Goal: Task Accomplishment & Management: Use online tool/utility

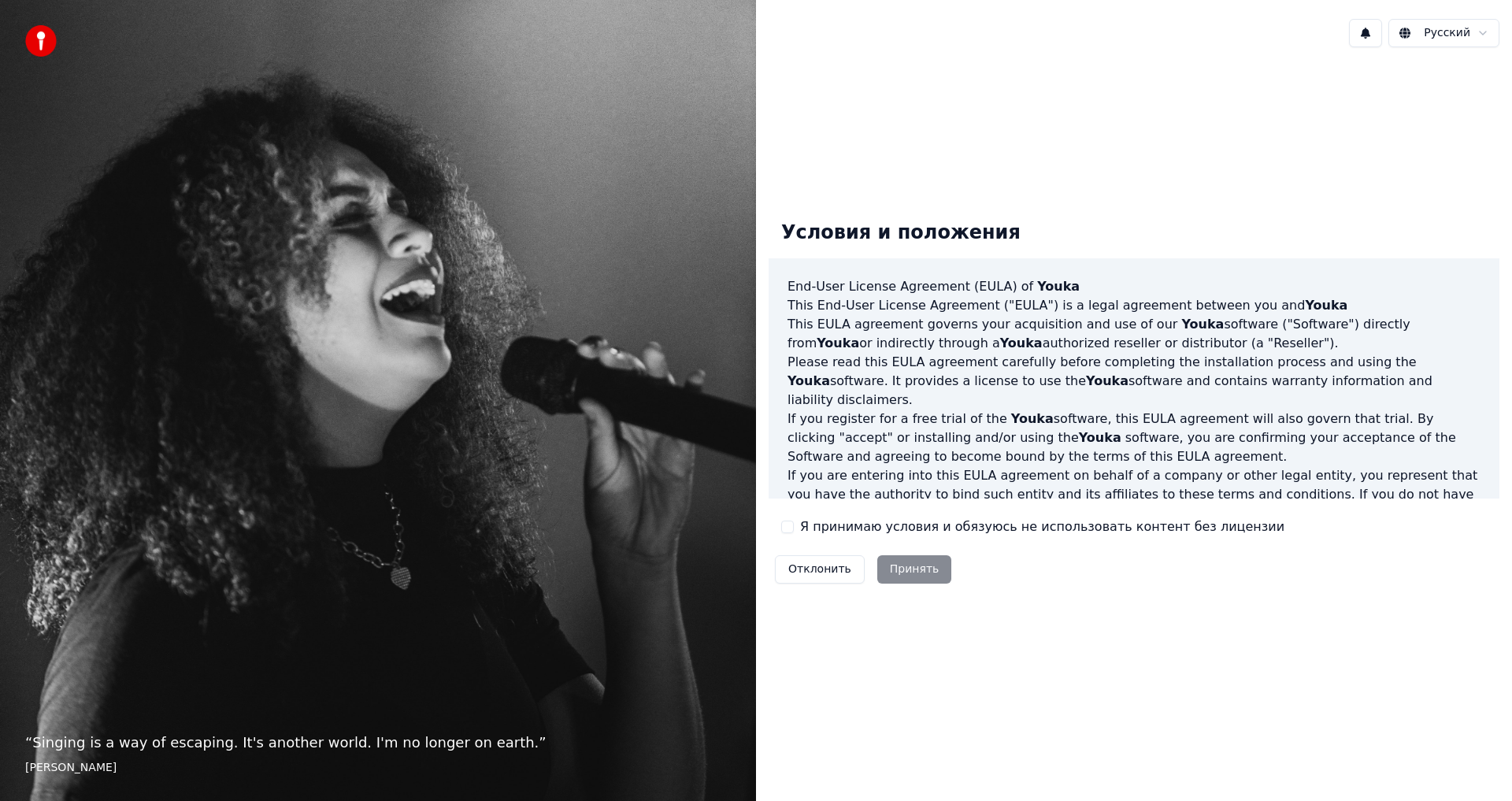
click at [855, 528] on label "Я принимаю условия и обязуюсь не использовать контент без лицензии" at bounding box center [1042, 526] width 485 height 19
click at [794, 528] on button "Я принимаю условия и обязуюсь не использовать контент без лицензии" at bounding box center [787, 527] width 12 height 12
click at [896, 569] on button "Принять" at bounding box center [914, 570] width 74 height 28
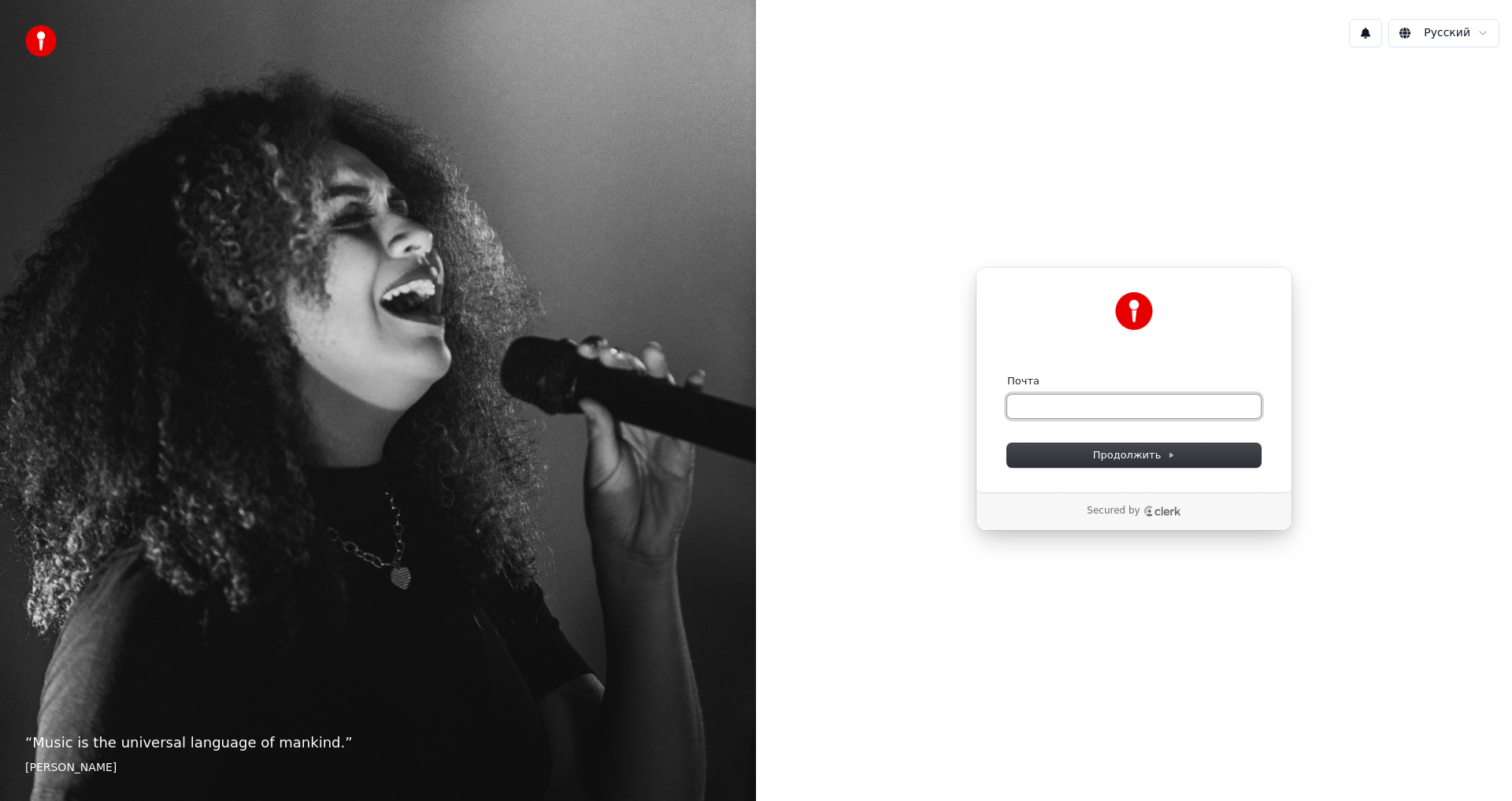
click at [1104, 407] on input "Почта" at bounding box center [1134, 406] width 253 height 24
type input "*"
click at [1129, 458] on span "Продолжить" at bounding box center [1134, 455] width 82 height 14
type input "**********"
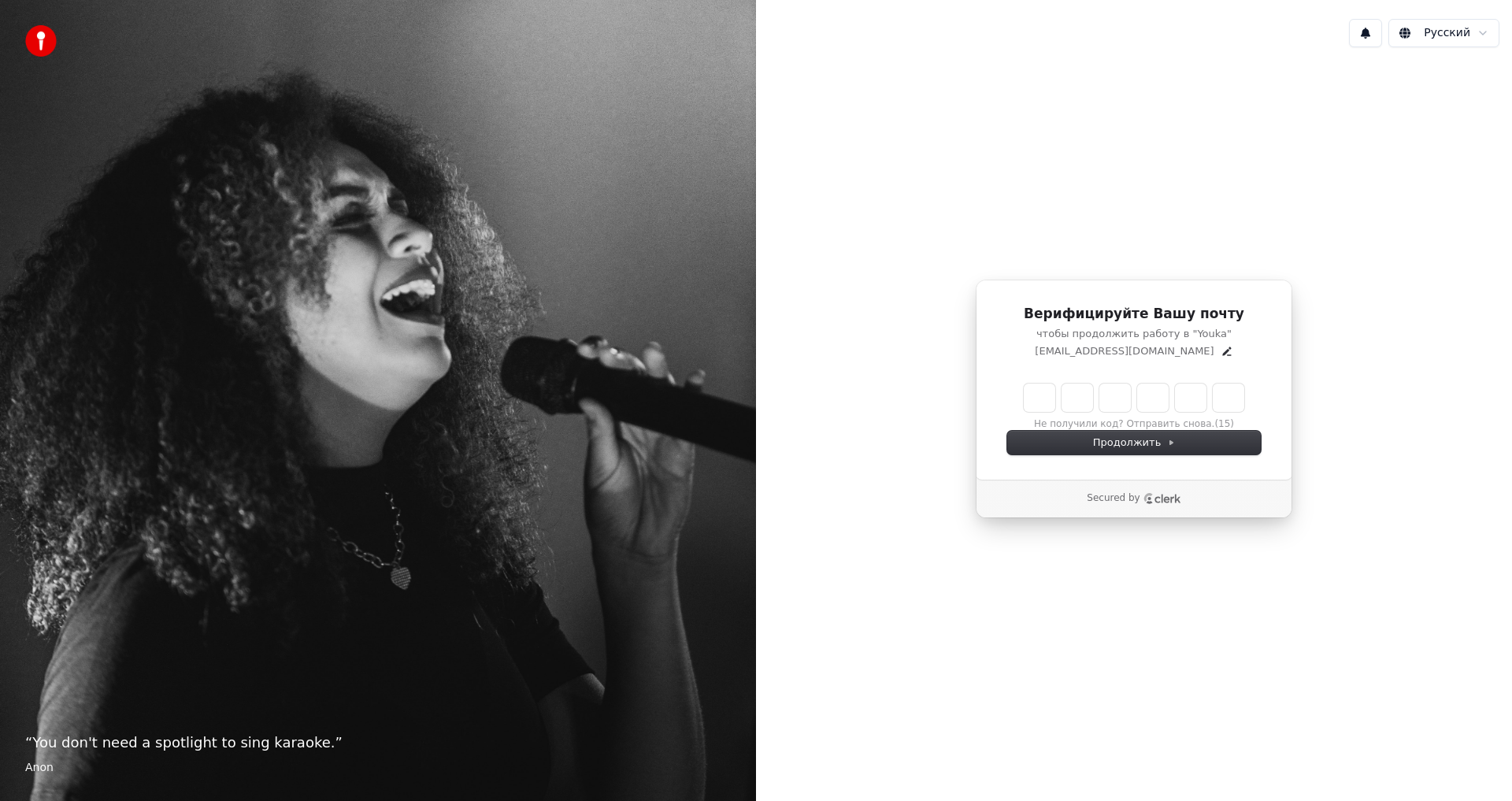
click at [1036, 400] on input "Enter verification code" at bounding box center [1133, 398] width 221 height 28
type input "******"
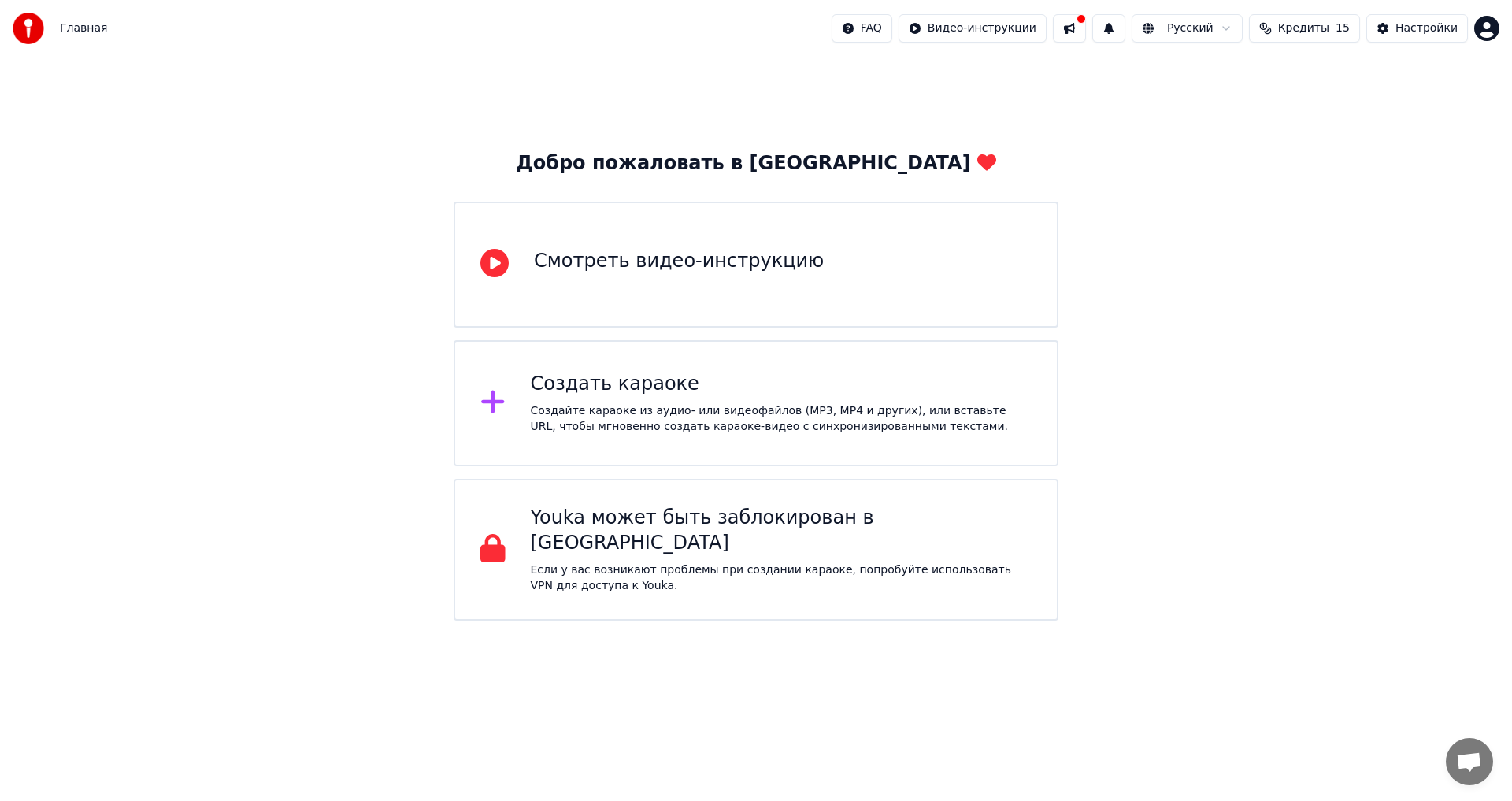
click at [681, 397] on div "Создать караоке Создайте караоке из аудио- или видеофайлов (MP3, MP4 и других),…" at bounding box center [781, 403] width 501 height 63
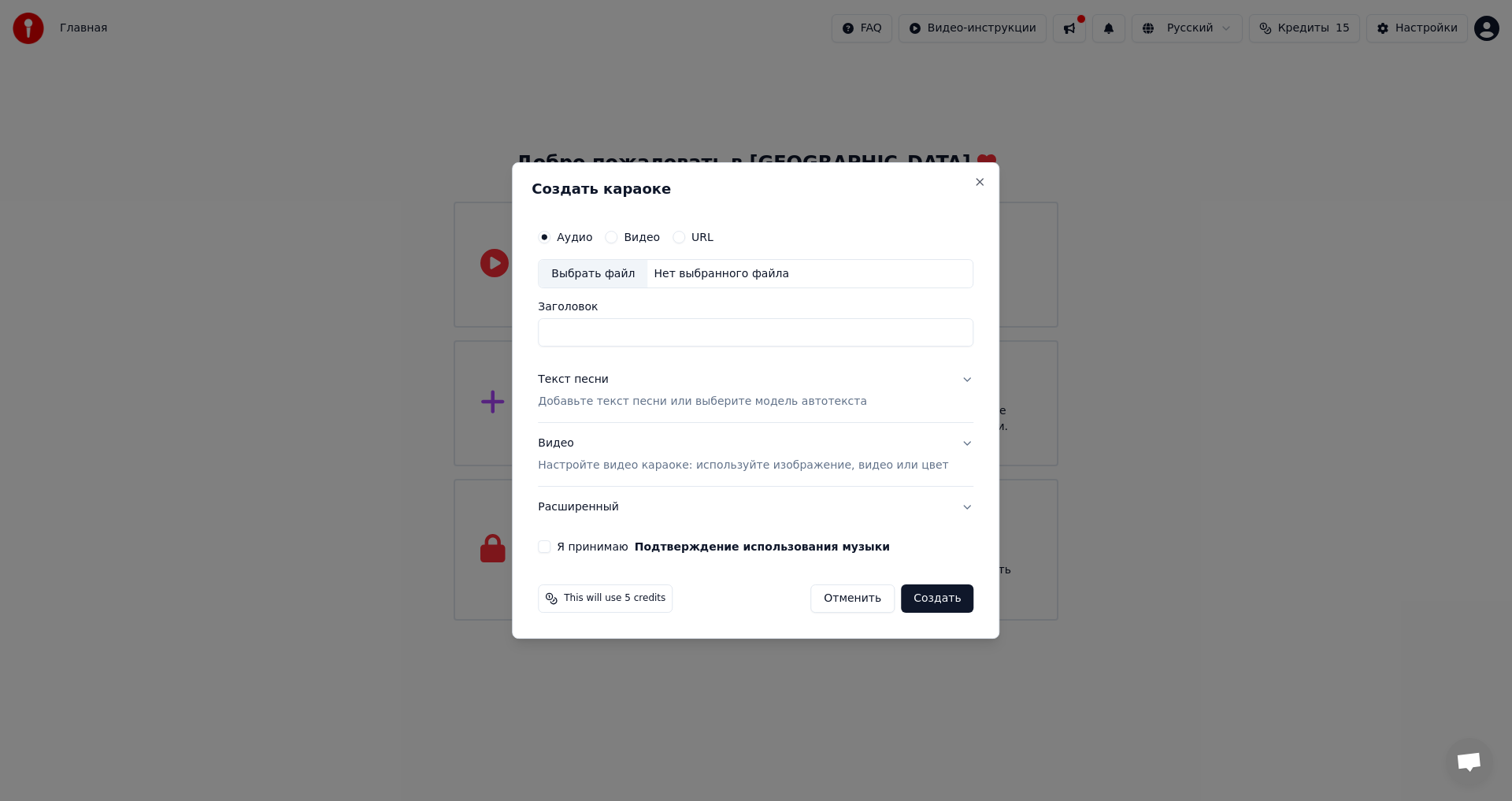
click at [602, 274] on div "Выбрать файл" at bounding box center [593, 274] width 109 height 28
type input "**********"
click at [933, 381] on button "Текст песни Добавьте текст песни или выберите модель автотекста" at bounding box center [756, 391] width 436 height 63
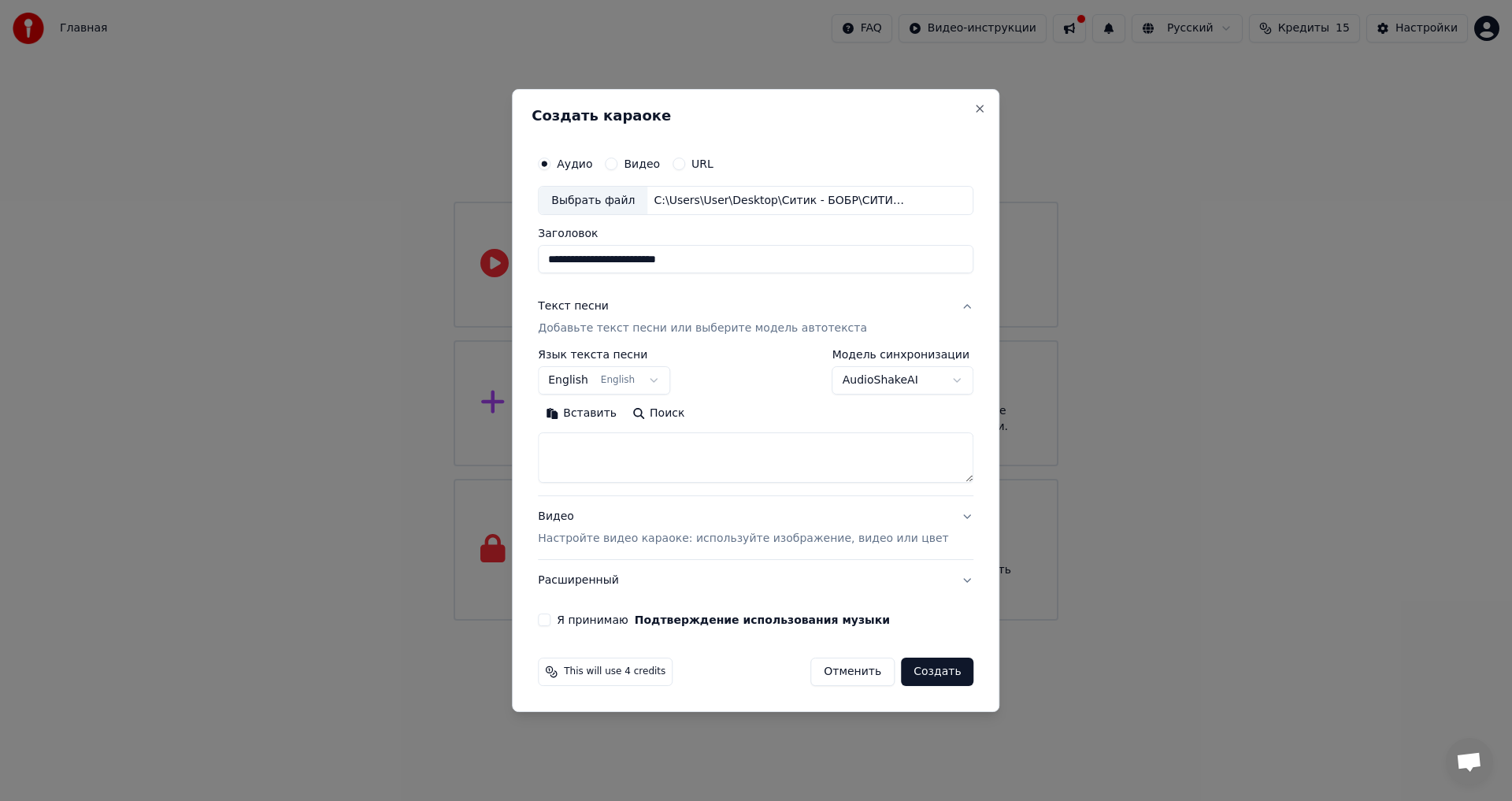
click at [612, 379] on button "English English" at bounding box center [603, 381] width 132 height 28
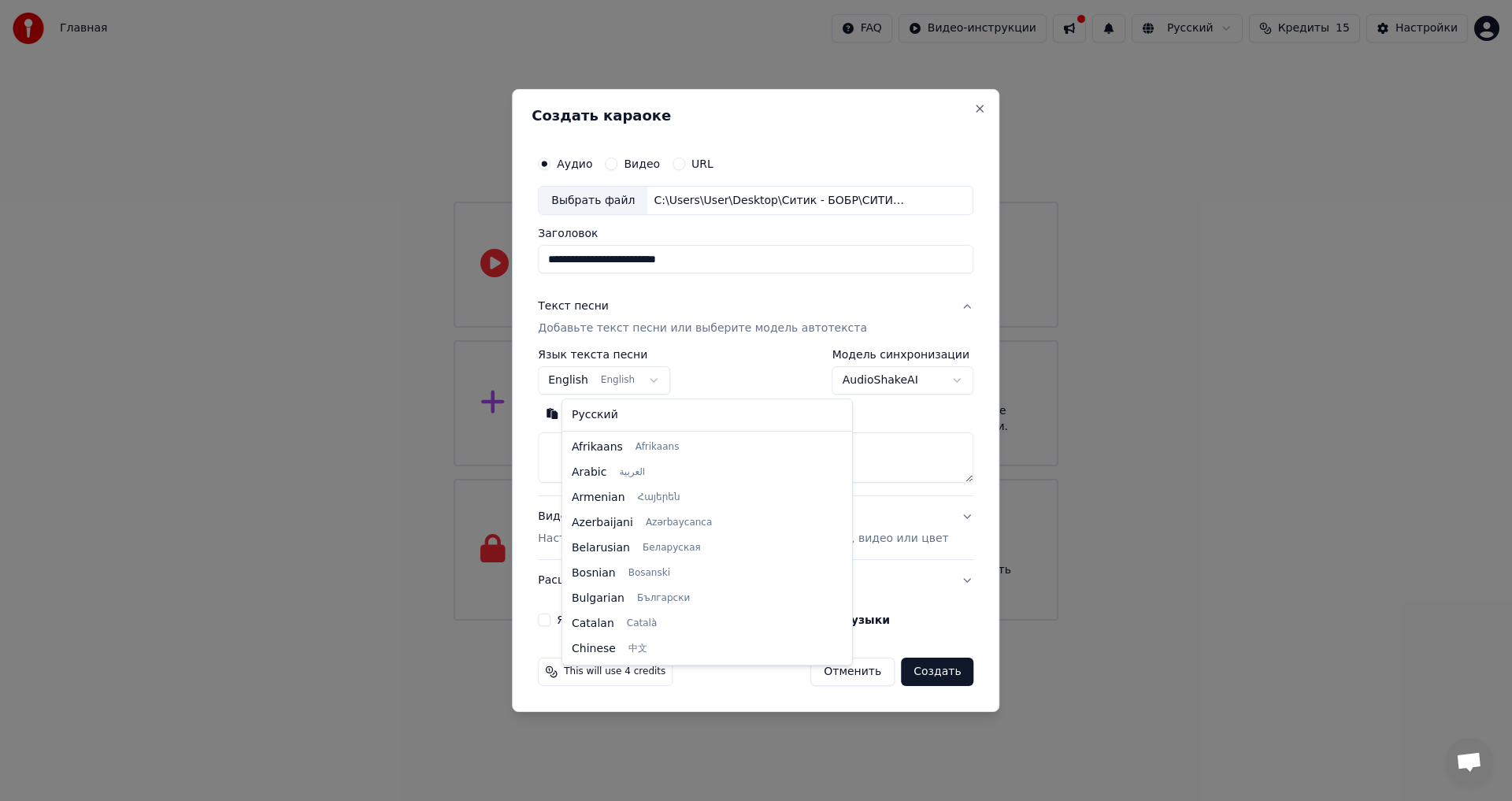
scroll to position [126, 0]
select select "**"
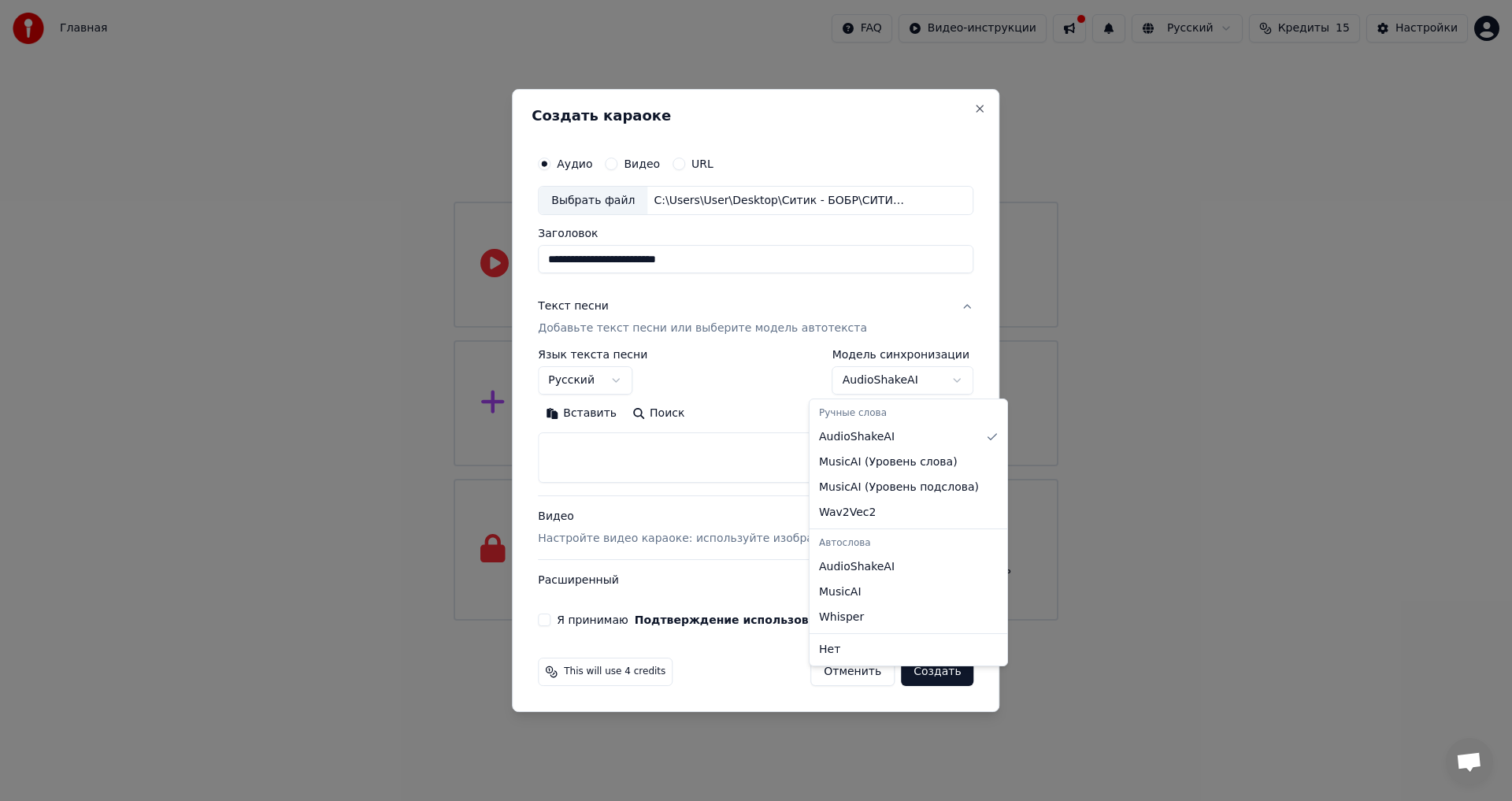
click at [937, 379] on body "**********" at bounding box center [756, 310] width 1512 height 620
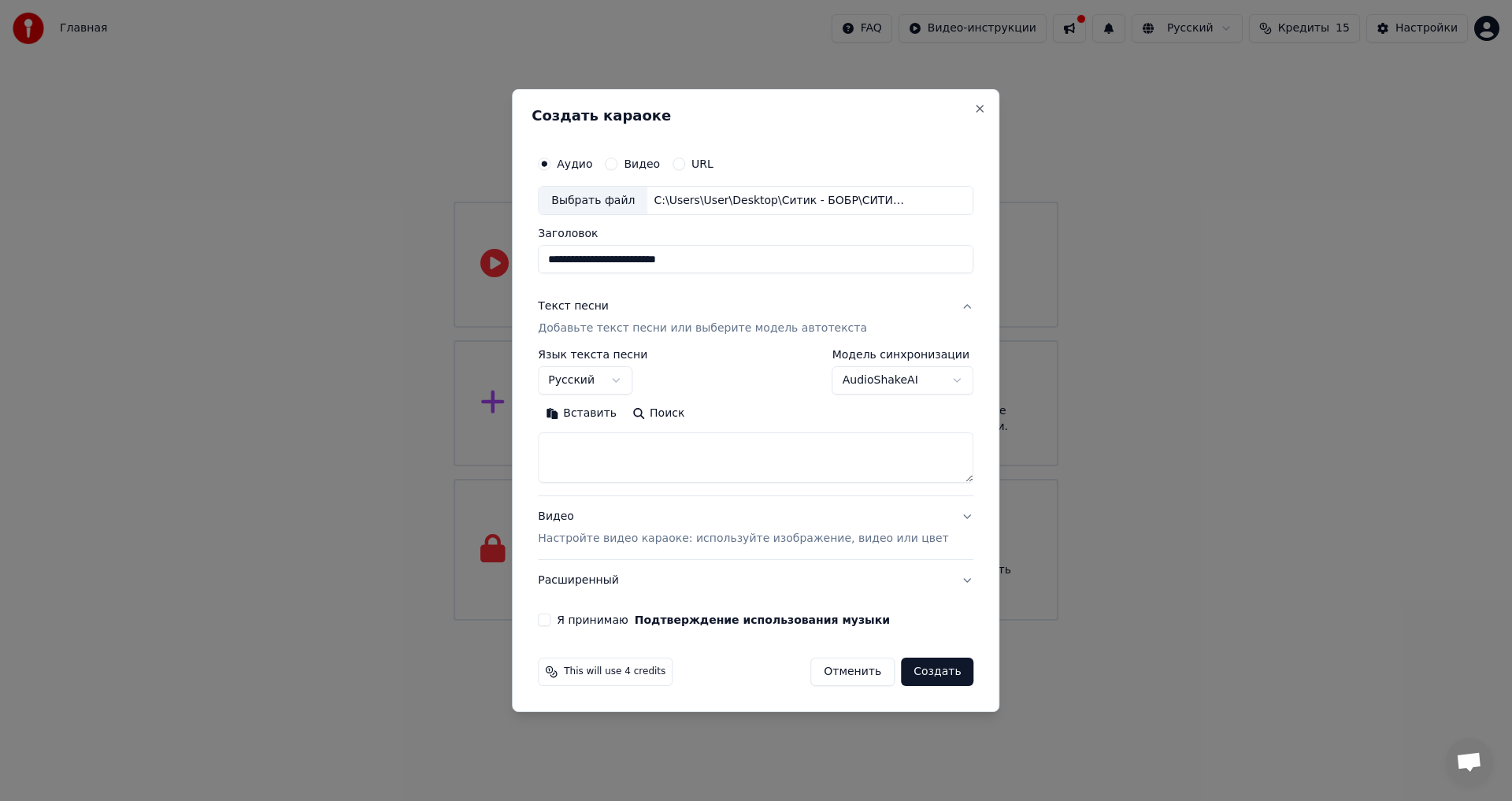
click at [937, 379] on body "**********" at bounding box center [756, 310] width 1512 height 620
click at [686, 538] on p "Настройте видео караоке: используйте изображение, видео или цвет" at bounding box center [742, 539] width 410 height 16
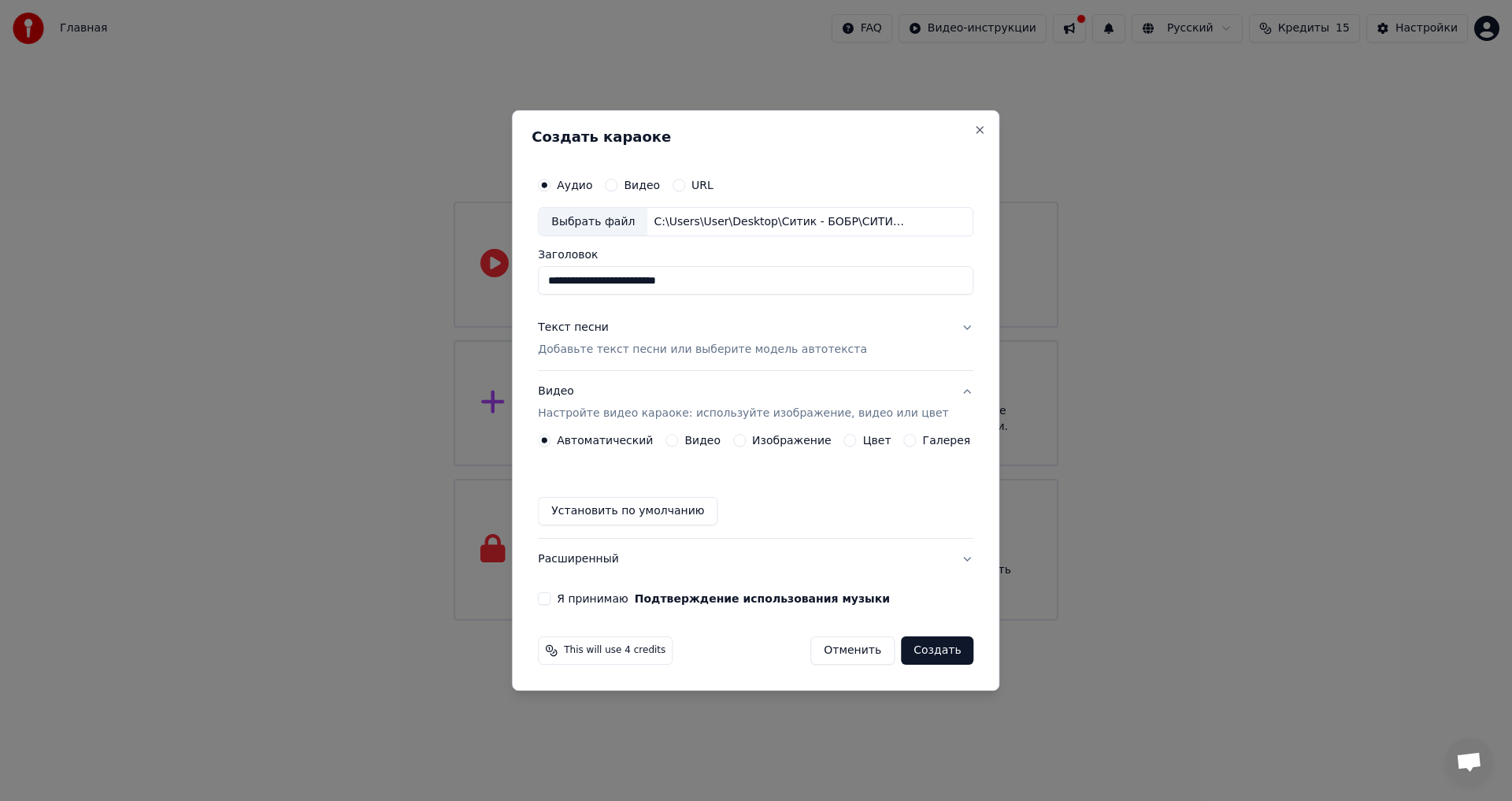
click at [603, 441] on label "Автоматический" at bounding box center [604, 440] width 96 height 11
click at [550, 441] on button "Автоматический" at bounding box center [544, 440] width 12 height 12
click at [578, 596] on label "Я принимаю Подтверждение использования музыки" at bounding box center [723, 598] width 333 height 11
click at [550, 596] on button "Я принимаю Подтверждение использования музыки" at bounding box center [544, 598] width 12 height 12
click at [929, 650] on button "Создать" at bounding box center [937, 650] width 73 height 28
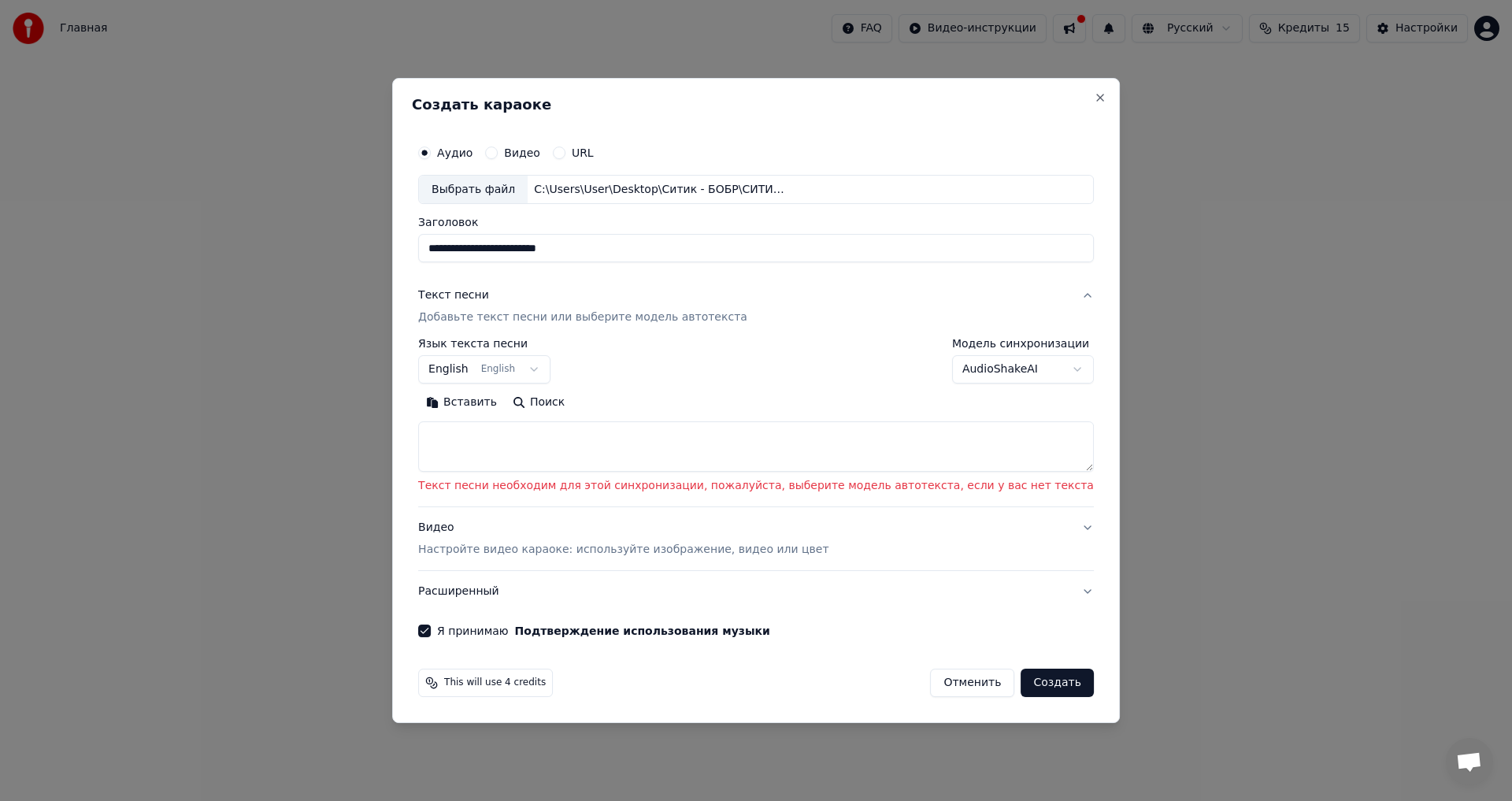
click at [540, 453] on textarea at bounding box center [756, 447] width 676 height 51
paste textarea "**********"
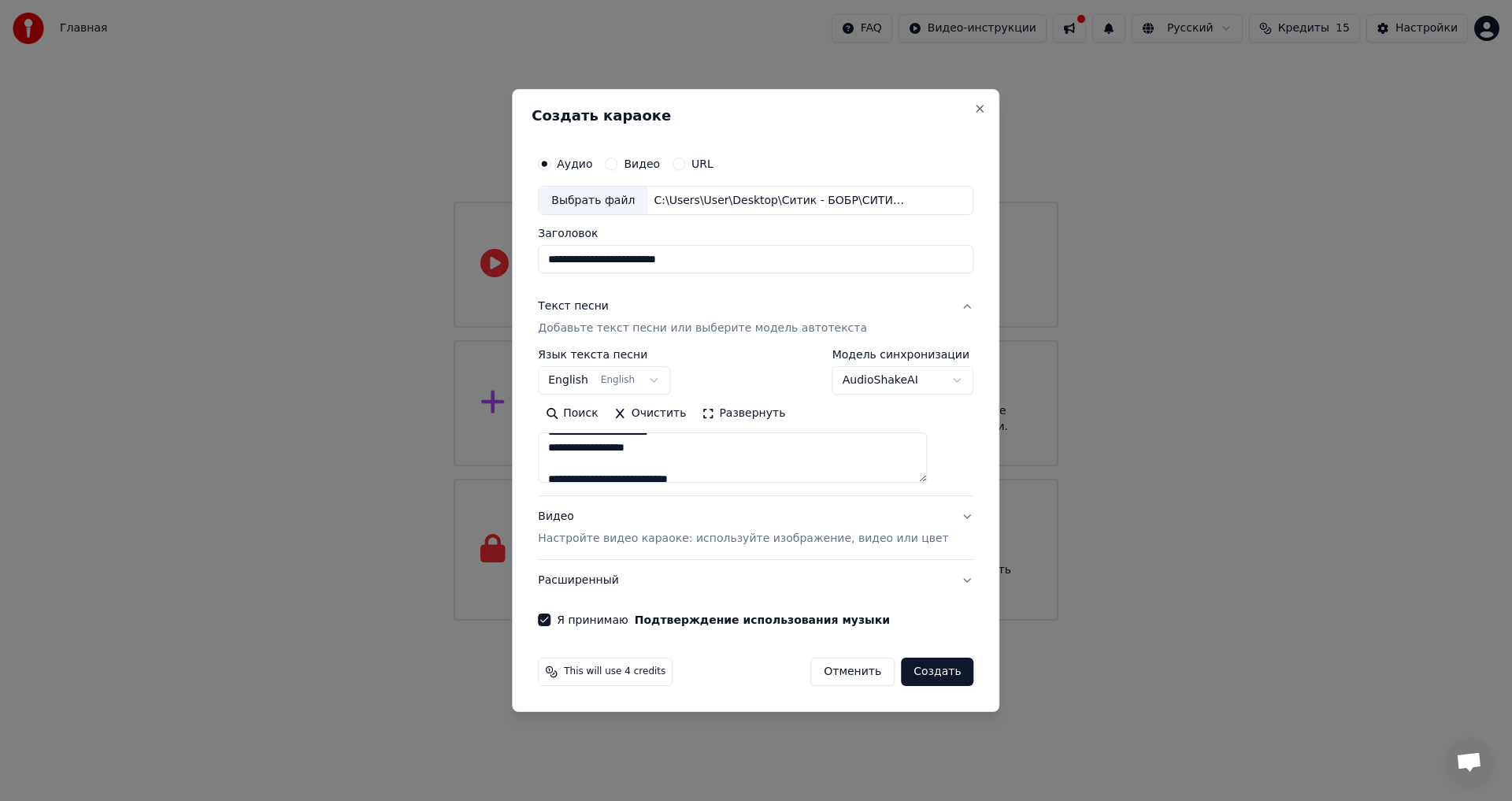
scroll to position [0, 0]
type textarea "**********"
click at [932, 671] on button "Создать" at bounding box center [937, 672] width 73 height 28
select select "**"
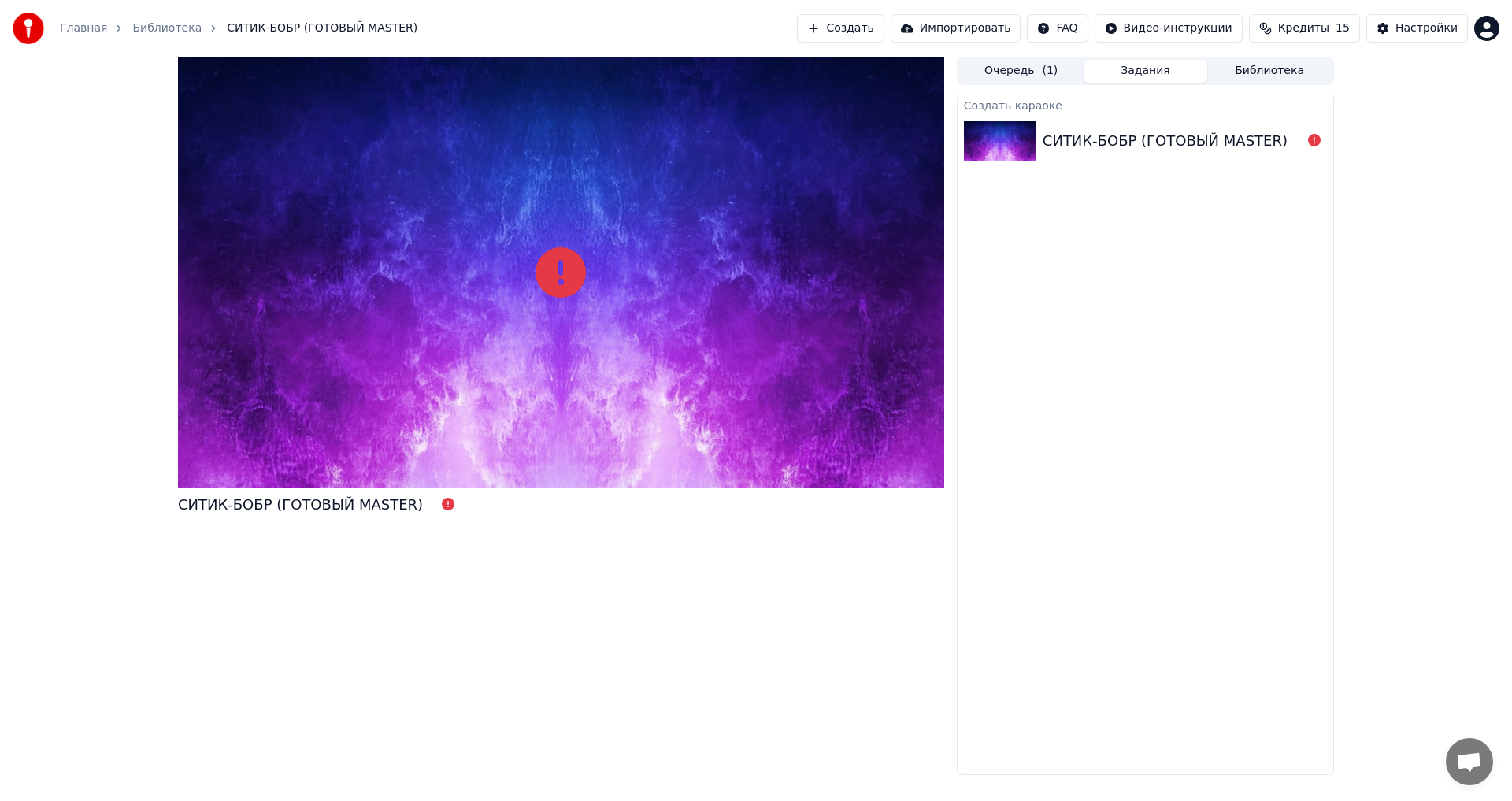
click at [772, 627] on div "СИТИК-БОБР (ГОТОВЫЙ MASTER)" at bounding box center [561, 416] width 766 height 719
drag, startPoint x: 555, startPoint y: 283, endPoint x: 874, endPoint y: 265, distance: 319.5
click at [552, 284] on icon at bounding box center [560, 272] width 50 height 51
click at [1308, 139] on icon at bounding box center [1314, 140] width 12 height 12
click at [1312, 142] on icon at bounding box center [1314, 140] width 12 height 12
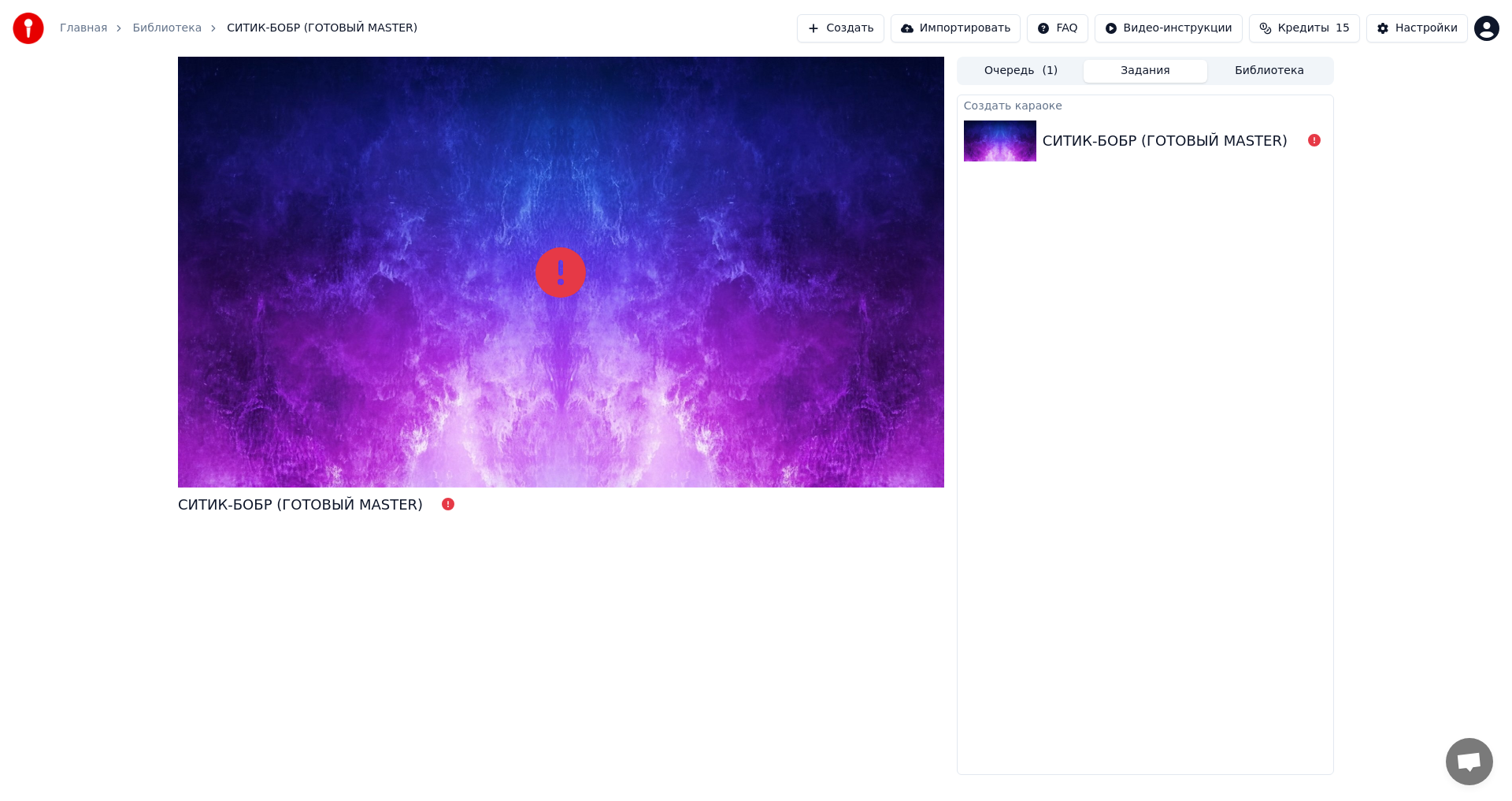
click at [1020, 139] on img at bounding box center [1000, 141] width 73 height 41
drag, startPoint x: 552, startPoint y: 280, endPoint x: 843, endPoint y: 212, distance: 298.8
click at [556, 279] on icon at bounding box center [560, 272] width 50 height 51
drag, startPoint x: 1129, startPoint y: 126, endPoint x: 1031, endPoint y: 96, distance: 102.5
click at [1125, 126] on div "СИТИК-БОБР (ГОТОВЫЙ MASTER)" at bounding box center [1145, 141] width 376 height 53
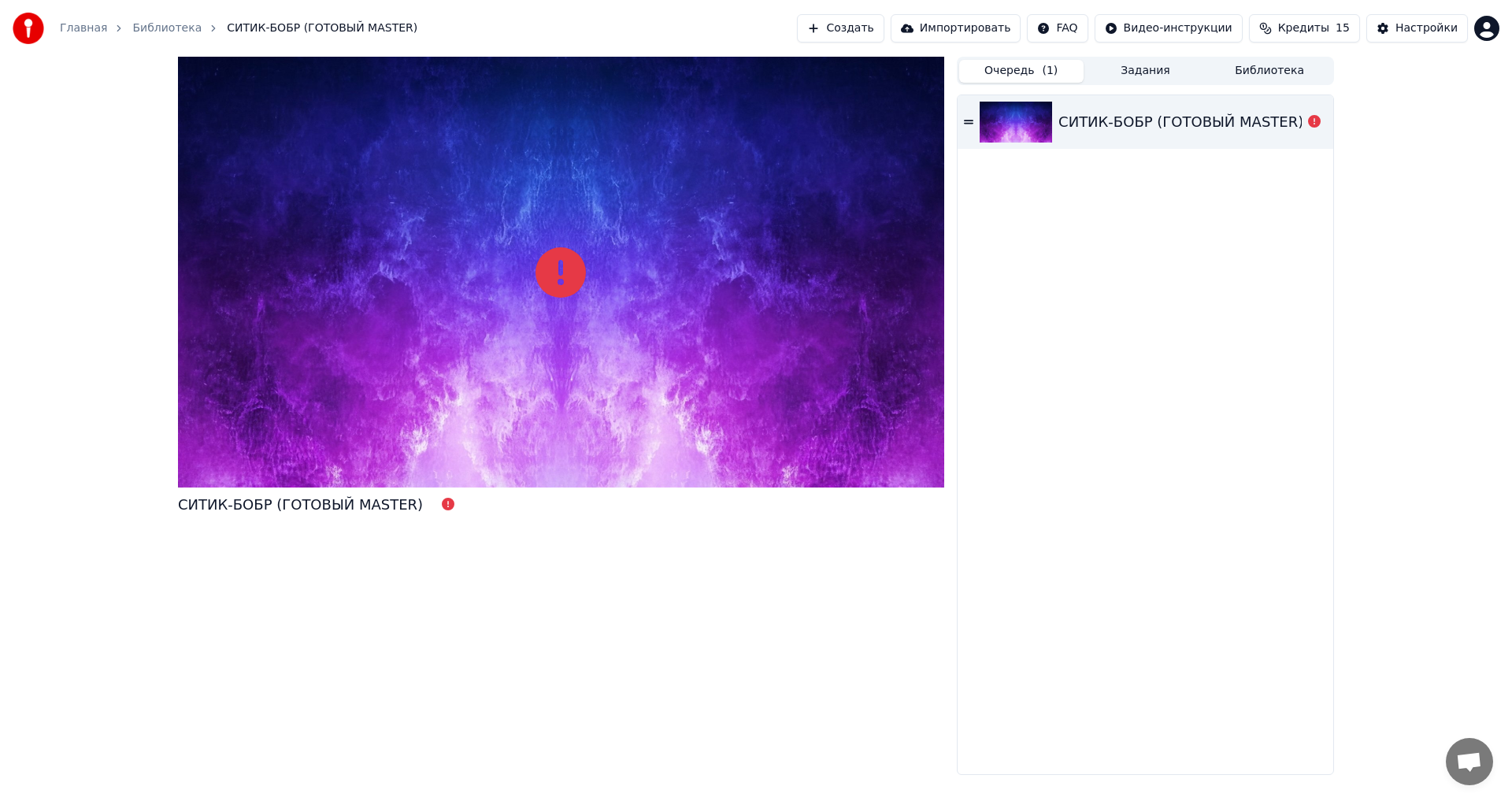
click at [1028, 71] on button "Очередь ( 1 )" at bounding box center [1021, 72] width 124 height 23
click at [1124, 123] on div "СИТИК-БОБР (ГОТОВЫЙ MASTER)" at bounding box center [1181, 121] width 244 height 22
click at [971, 124] on icon at bounding box center [968, 122] width 10 height 11
click at [966, 118] on icon at bounding box center [968, 122] width 10 height 11
click at [442, 496] on button at bounding box center [448, 504] width 12 height 19
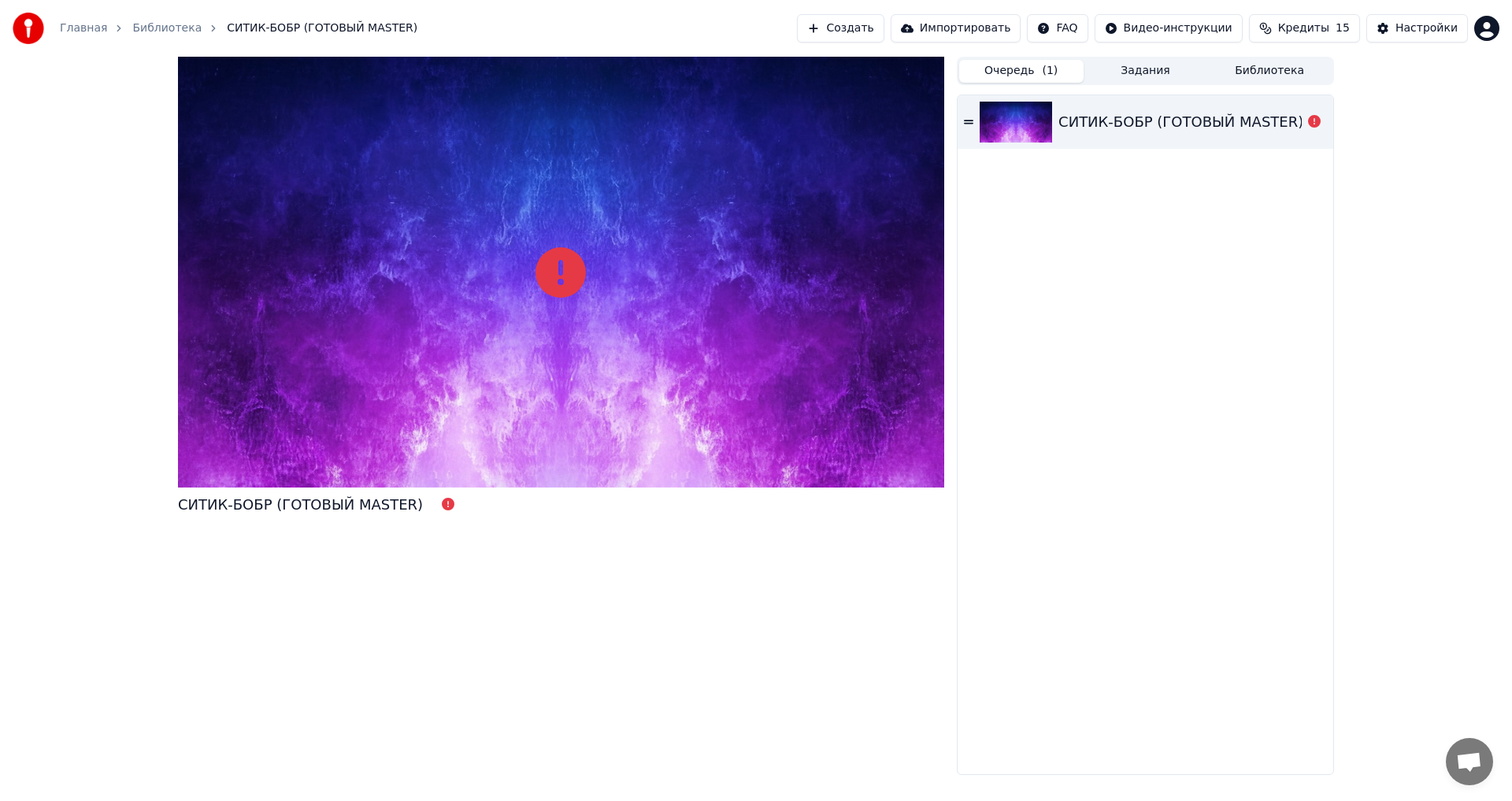
click at [1321, 134] on div "СИТИК-БОБР (ГОТОВЫЙ MASTER)" at bounding box center [1145, 122] width 376 height 53
click at [1286, 73] on button "Библиотека" at bounding box center [1269, 72] width 124 height 23
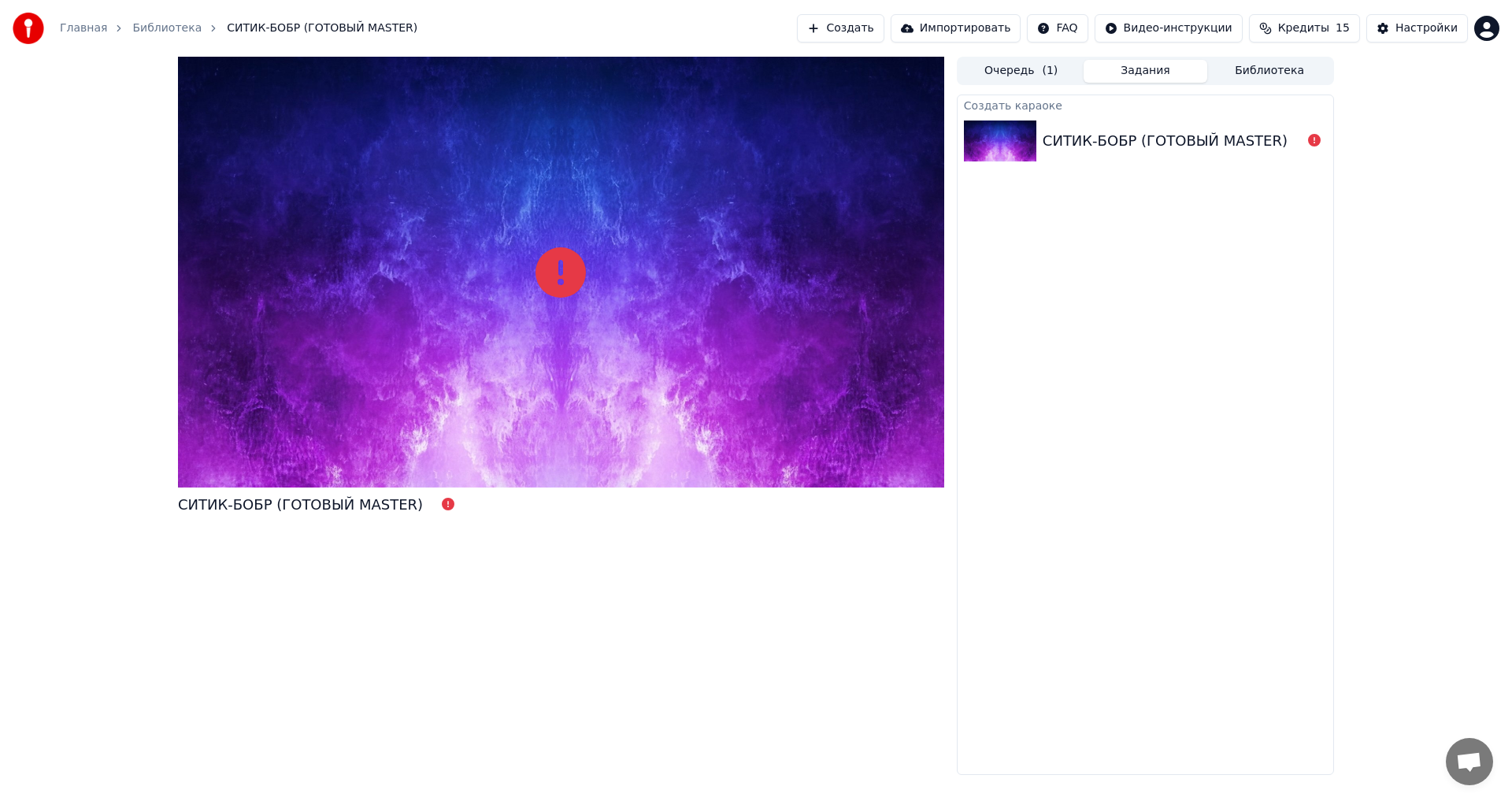
drag, startPoint x: 1159, startPoint y: 69, endPoint x: 1026, endPoint y: 67, distance: 133.0
click at [1158, 69] on button "Задания" at bounding box center [1145, 72] width 124 height 23
click at [1017, 67] on button "Очередь ( 1 )" at bounding box center [1021, 72] width 124 height 23
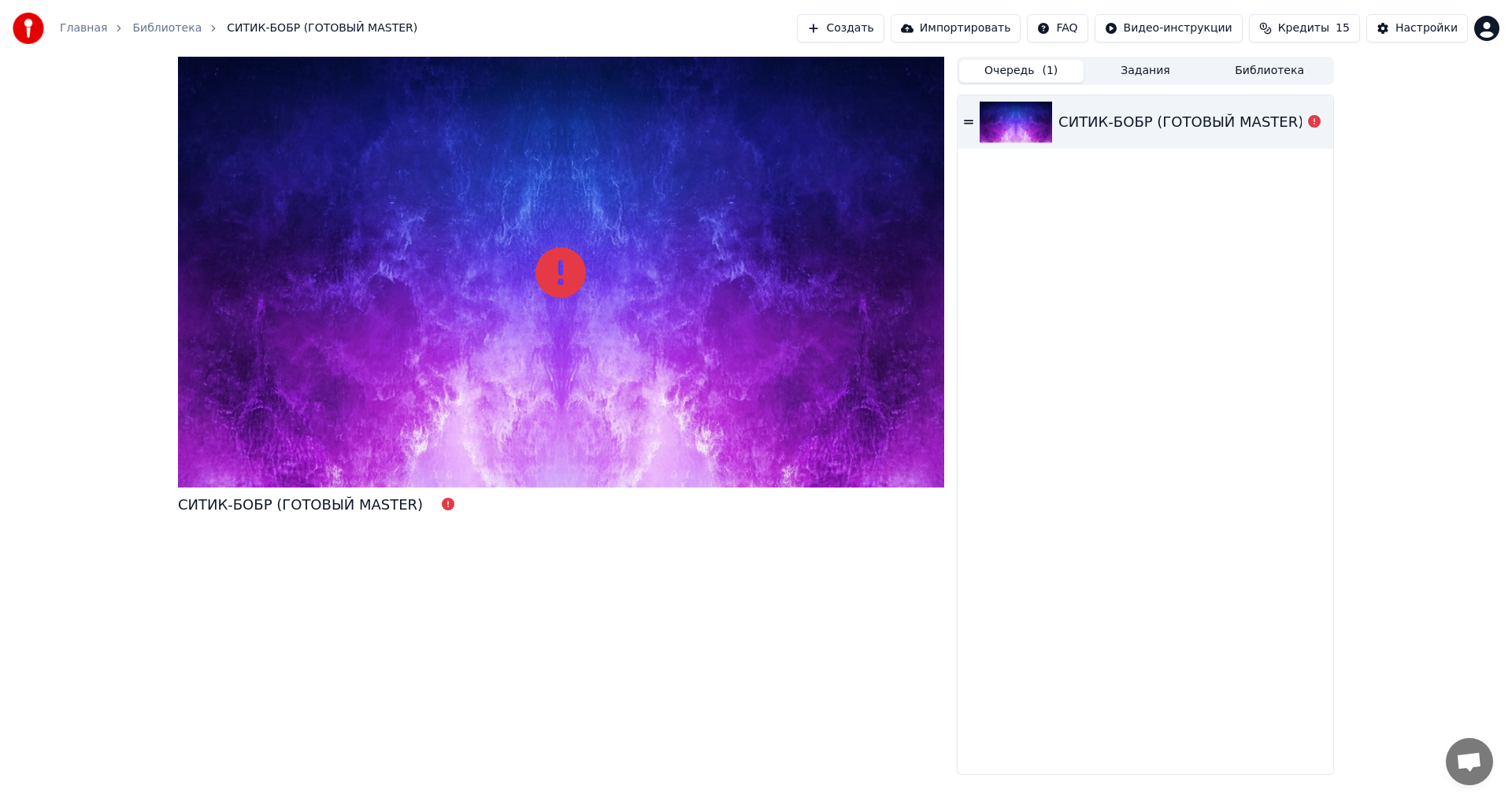
click at [987, 110] on img at bounding box center [1016, 122] width 73 height 41
click at [969, 120] on icon at bounding box center [968, 122] width 10 height 11
drag, startPoint x: 50, startPoint y: 21, endPoint x: 62, endPoint y: 25, distance: 12.6
click at [62, 25] on div "Главная Библиотека СИТИК-БОБР (ГОТОВЫЙ MASTER)" at bounding box center [214, 28] width 405 height 32
click at [73, 25] on link "Главная" at bounding box center [83, 28] width 47 height 16
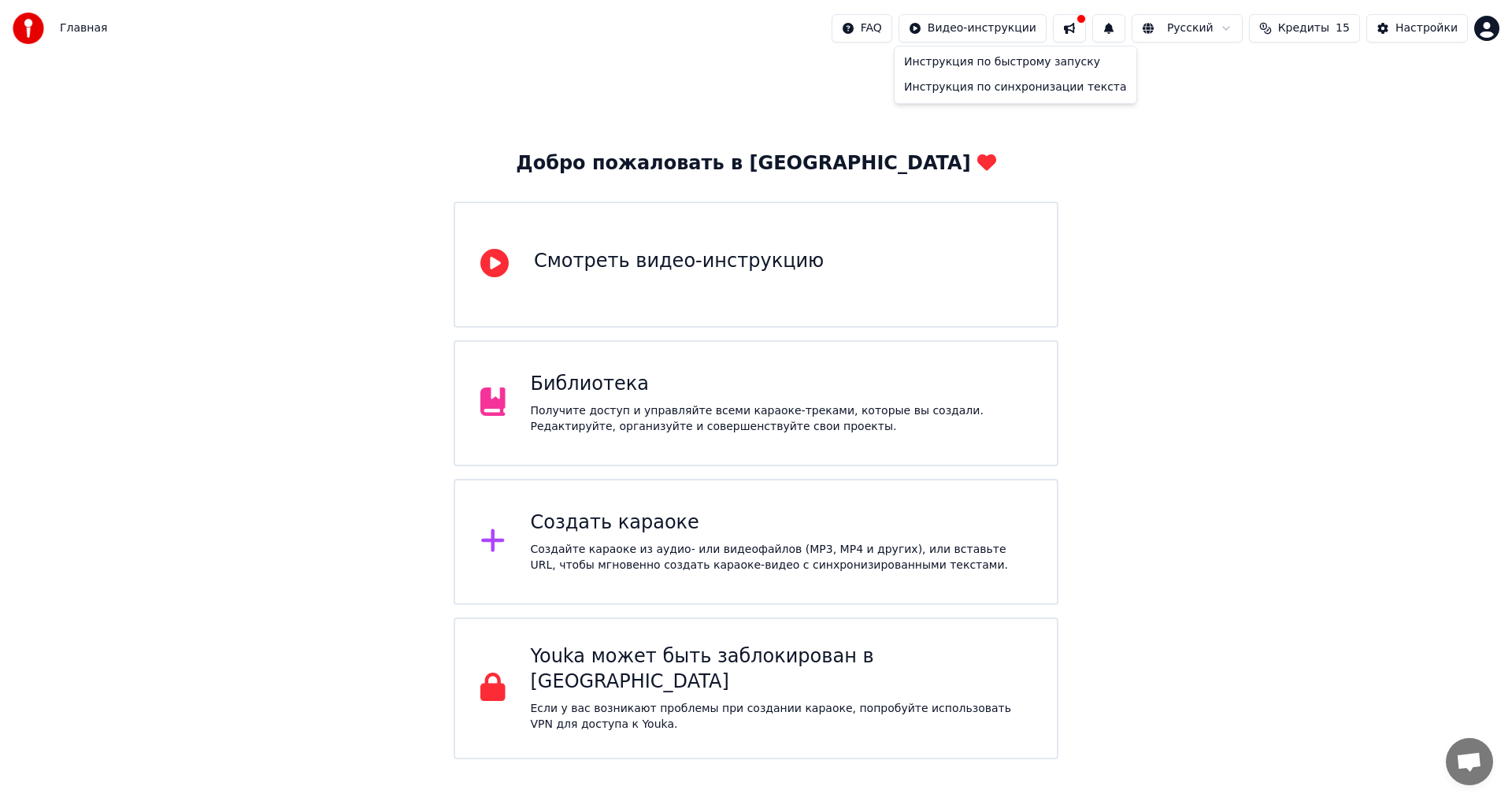
click at [1021, 20] on html "Главная FAQ Видео-инструкции Русский Кредиты 15 Настройки Добро пожаловать в Yo…" at bounding box center [756, 379] width 1512 height 759
click at [1087, 30] on html "Главная FAQ Видео-инструкции Русский Кредиты 15 Настройки Добро пожаловать в Yo…" at bounding box center [756, 379] width 1512 height 759
click at [1086, 30] on button at bounding box center [1068, 28] width 33 height 28
click at [1086, 27] on button at bounding box center [1068, 28] width 33 height 28
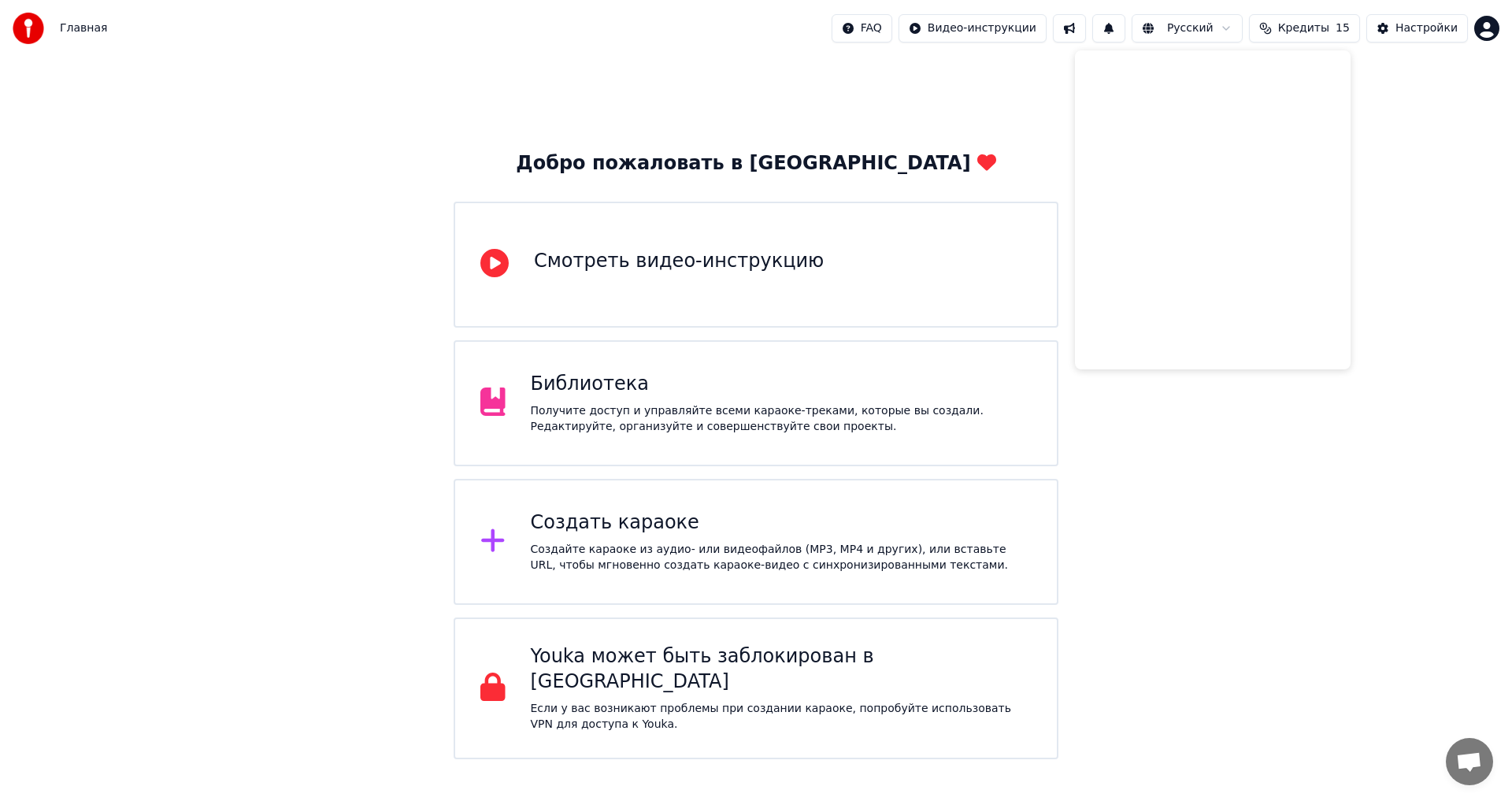
drag, startPoint x: 1093, startPoint y: 27, endPoint x: 937, endPoint y: 13, distance: 156.6
click at [1086, 27] on button at bounding box center [1068, 28] width 33 height 28
click at [1198, 33] on html "Главная FAQ Видео-инструкции Русский Кредиты 15 Настройки Добро пожаловать в Yo…" at bounding box center [756, 379] width 1512 height 759
click at [1419, 26] on div "Настройки" at bounding box center [1426, 28] width 62 height 16
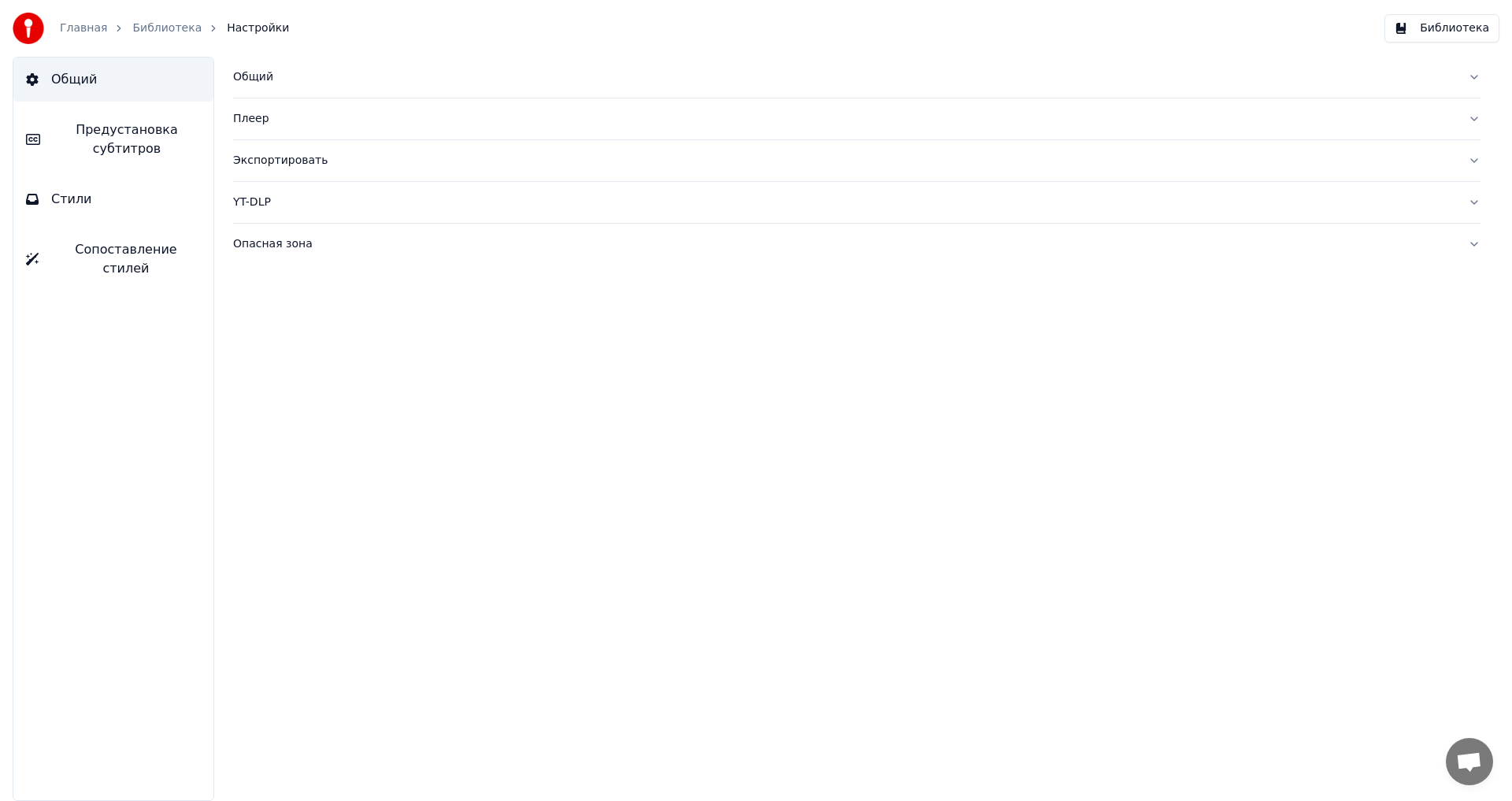
click at [1419, 26] on button "Библиотека" at bounding box center [1442, 28] width 115 height 28
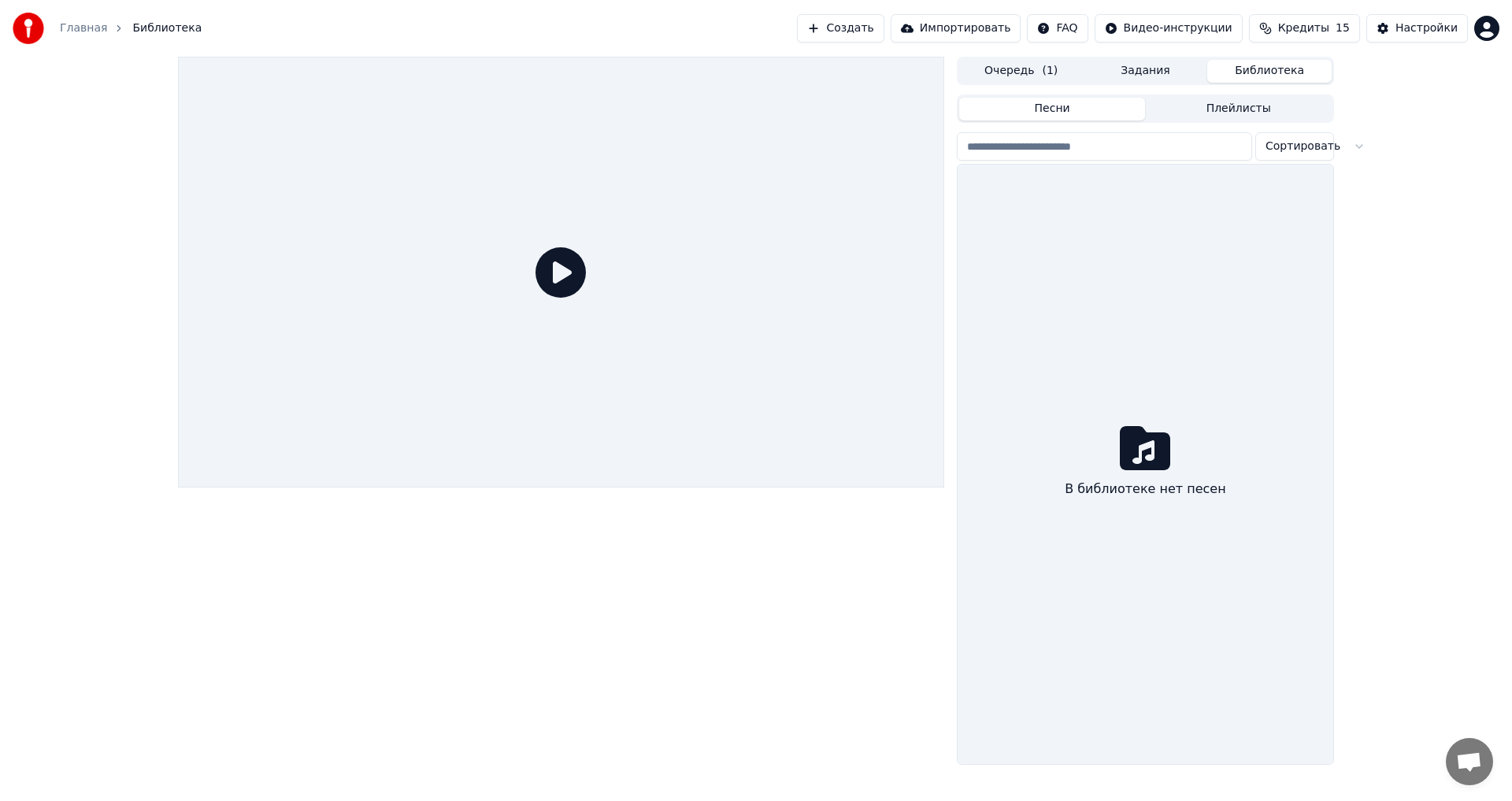
click at [561, 261] on icon at bounding box center [560, 272] width 50 height 51
click at [563, 279] on icon at bounding box center [560, 272] width 50 height 51
click at [1030, 69] on button "Очередь ( 1 )" at bounding box center [1021, 72] width 124 height 23
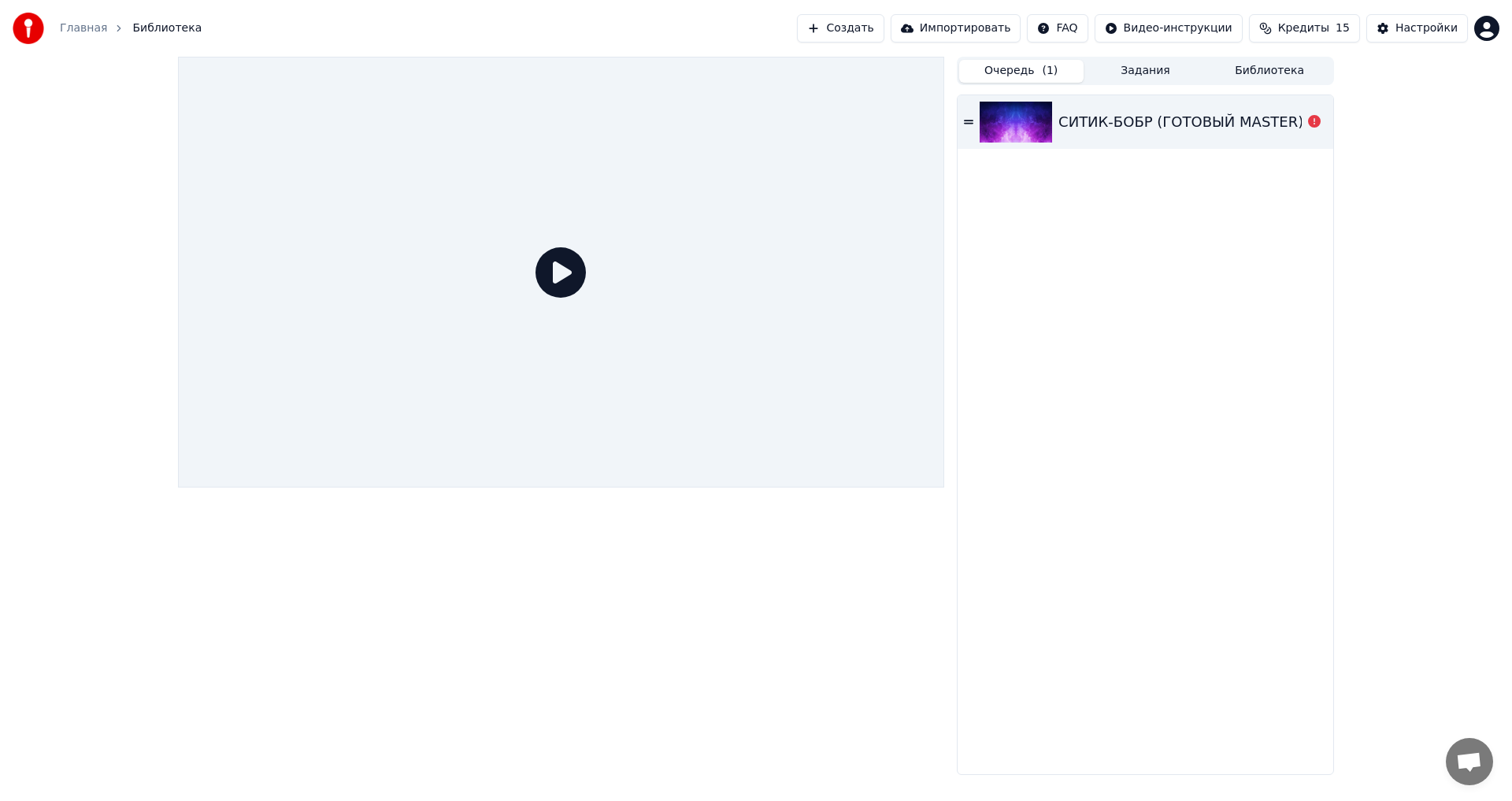
click at [1294, 125] on div "СИТИК-БОБР (ГОТОВЫЙ MASTER)" at bounding box center [1180, 121] width 244 height 22
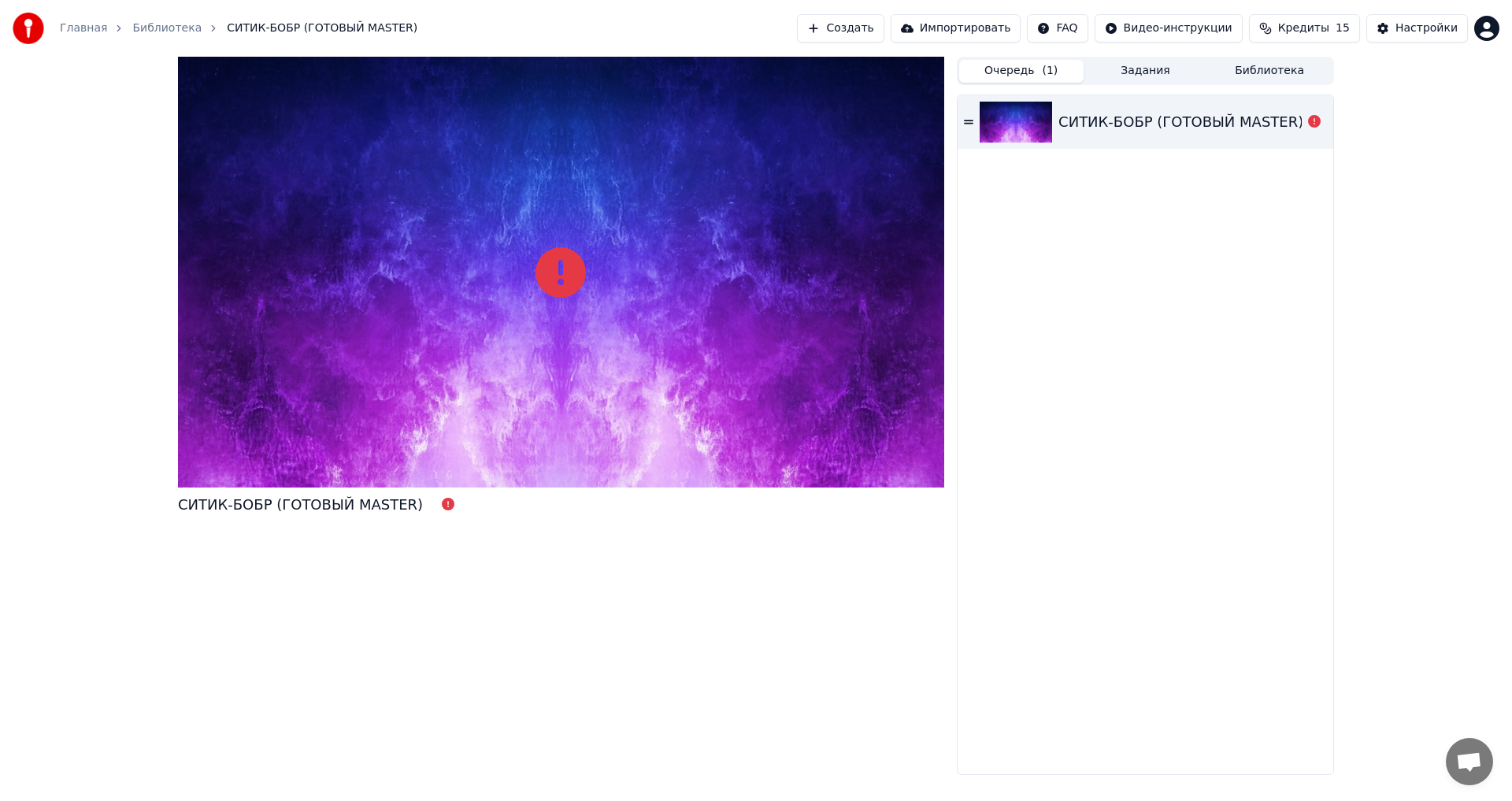
click at [442, 505] on icon at bounding box center [448, 504] width 12 height 12
drag, startPoint x: 426, startPoint y: 504, endPoint x: 342, endPoint y: 502, distance: 84.0
click at [442, 504] on icon at bounding box center [448, 504] width 12 height 12
click at [337, 504] on div "СИТИК-БОБР (ГОТОВЫЙ MASTER)" at bounding box center [300, 504] width 244 height 22
click at [260, 503] on div "СИТИК-БОБР (ГОТОВЫЙ MASTER)" at bounding box center [300, 504] width 244 height 22
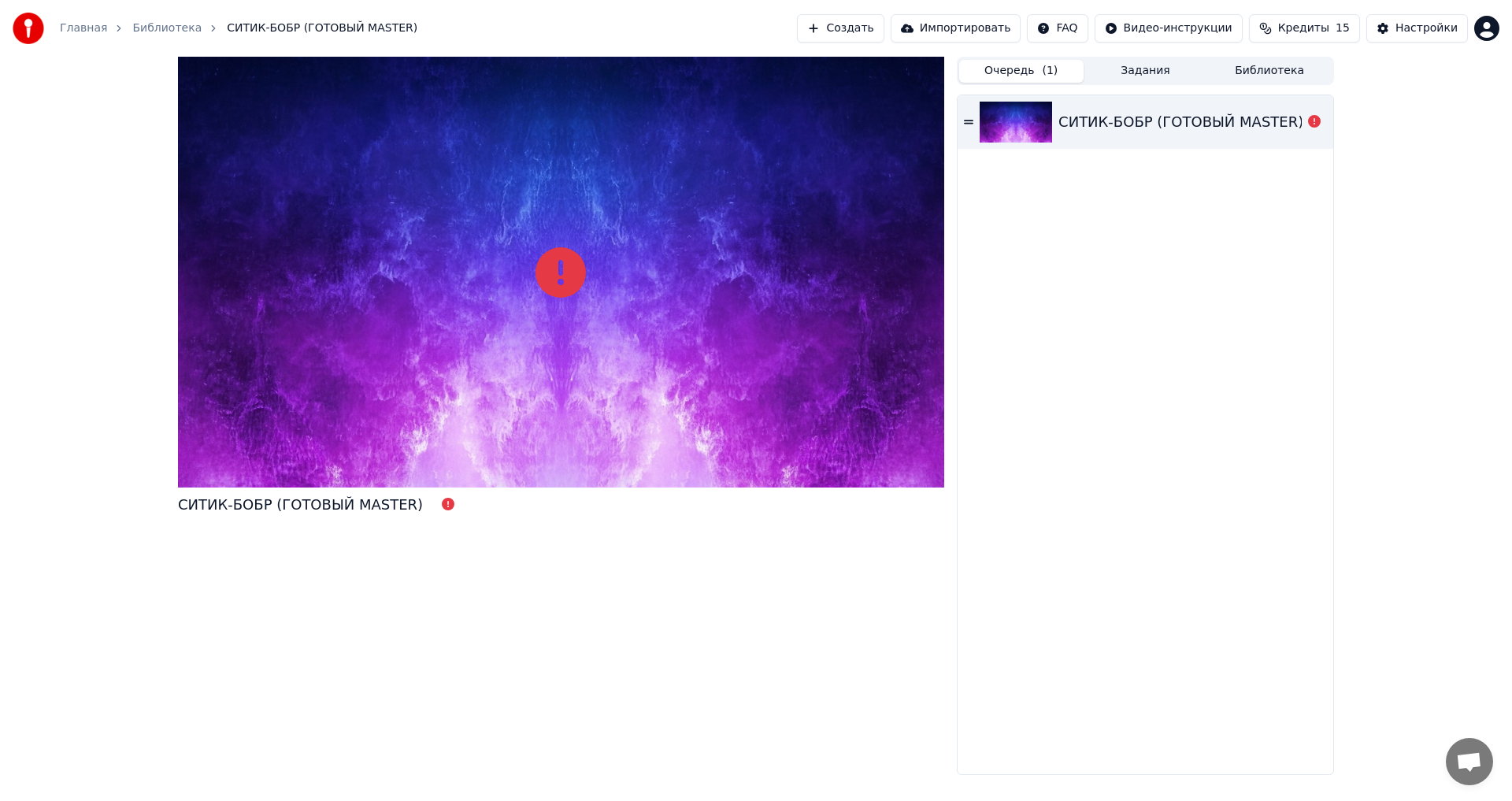
drag, startPoint x: 1001, startPoint y: 58, endPoint x: 855, endPoint y: 19, distance: 151.1
click at [1000, 58] on div "Очередь ( 1 ) Задания Библиотека" at bounding box center [1145, 71] width 377 height 28
click at [854, 19] on button "Создать" at bounding box center [840, 28] width 87 height 28
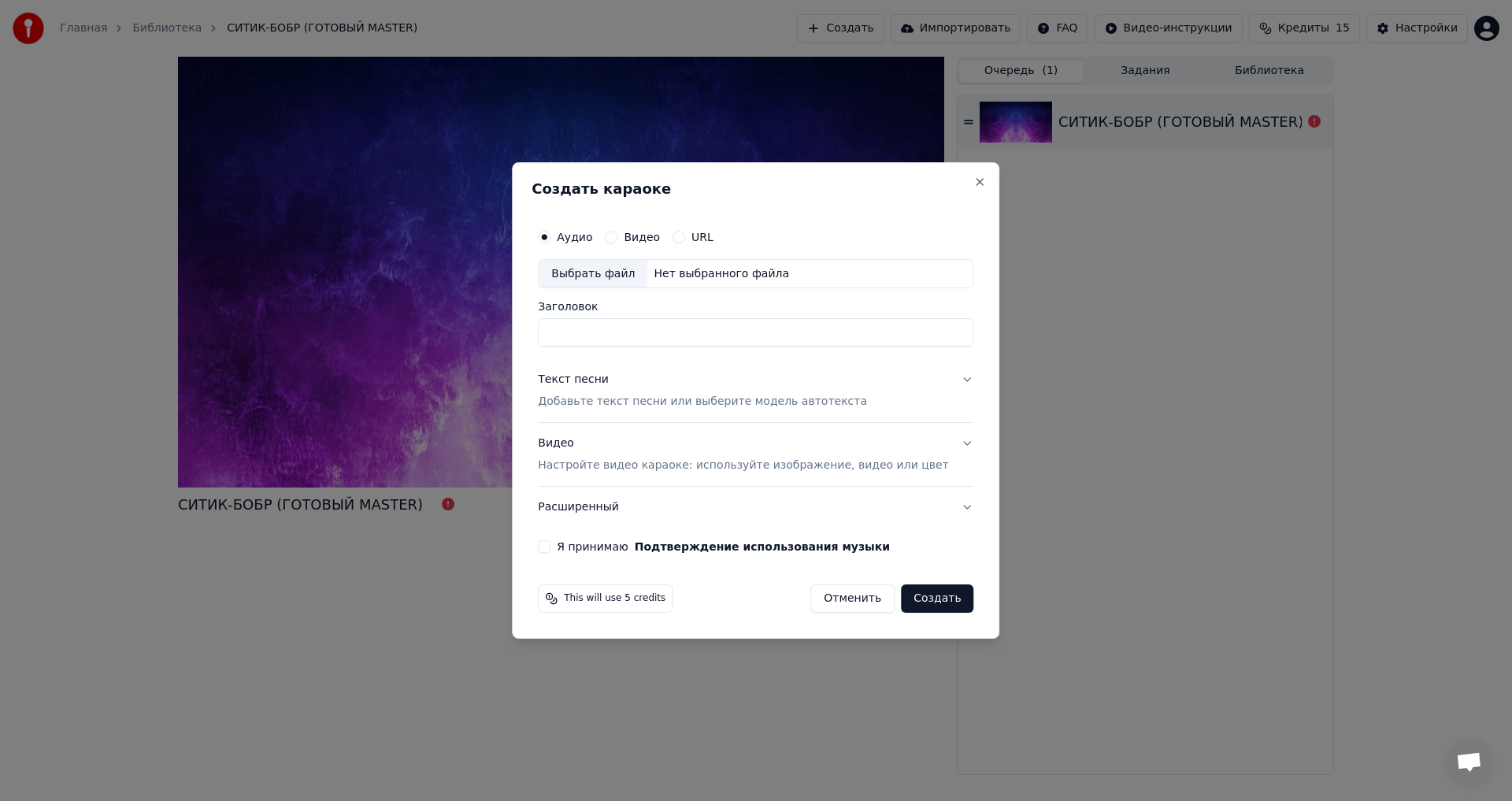
click at [666, 331] on input "Заголовок" at bounding box center [756, 333] width 436 height 28
click at [625, 267] on div "Выбрать файл" at bounding box center [593, 274] width 109 height 28
type input "**********"
click at [617, 401] on p "Добавьте текст песни или выберите модель автотекста" at bounding box center [702, 402] width 330 height 16
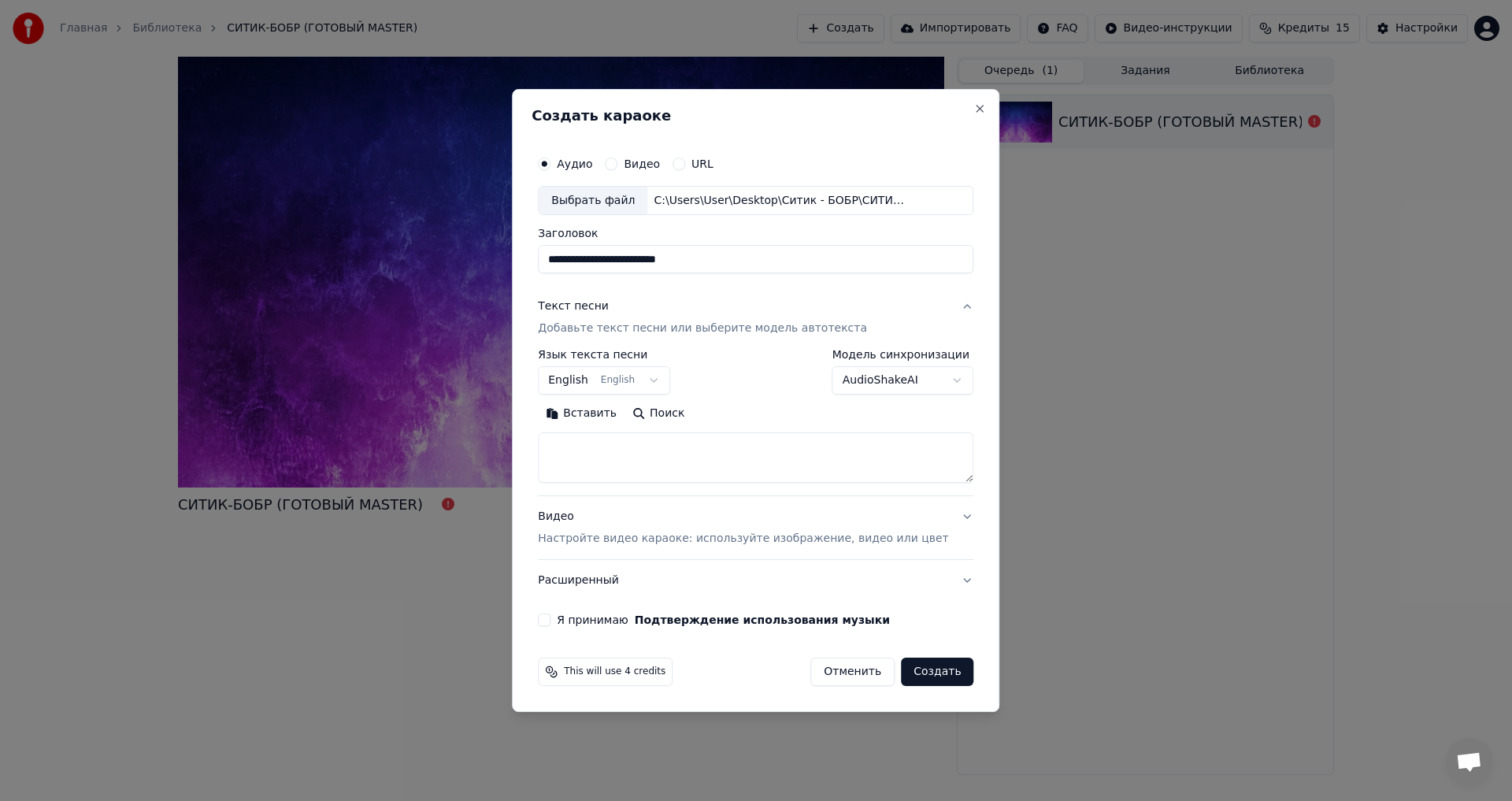
click at [624, 411] on button "Вставить" at bounding box center [581, 414] width 87 height 25
type textarea "**********"
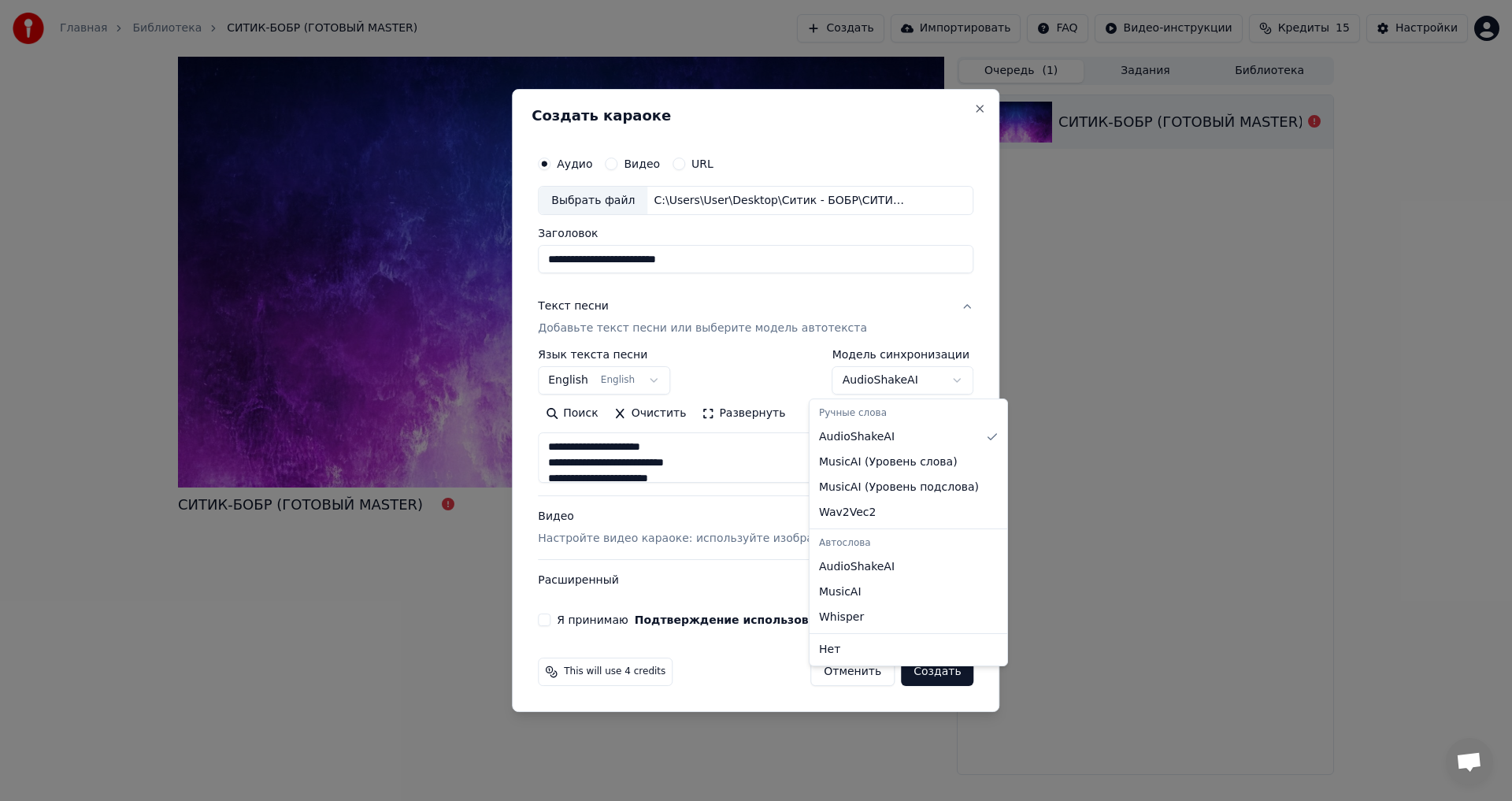
click at [888, 380] on body "**********" at bounding box center [756, 400] width 1512 height 801
click at [906, 386] on body "**********" at bounding box center [756, 400] width 1512 height 801
click at [607, 379] on body "**********" at bounding box center [756, 400] width 1512 height 801
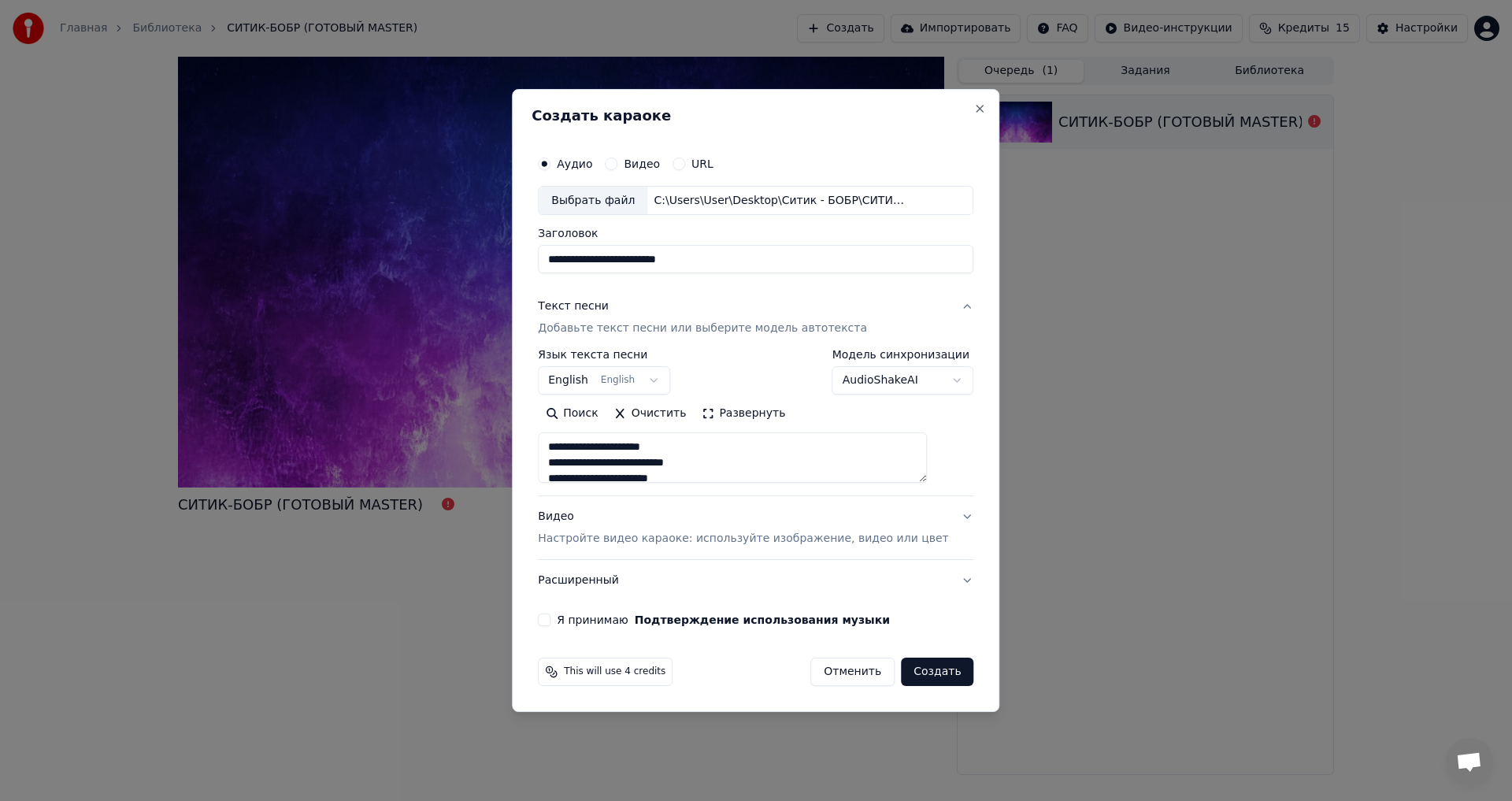
click at [657, 384] on body "**********" at bounding box center [756, 400] width 1512 height 801
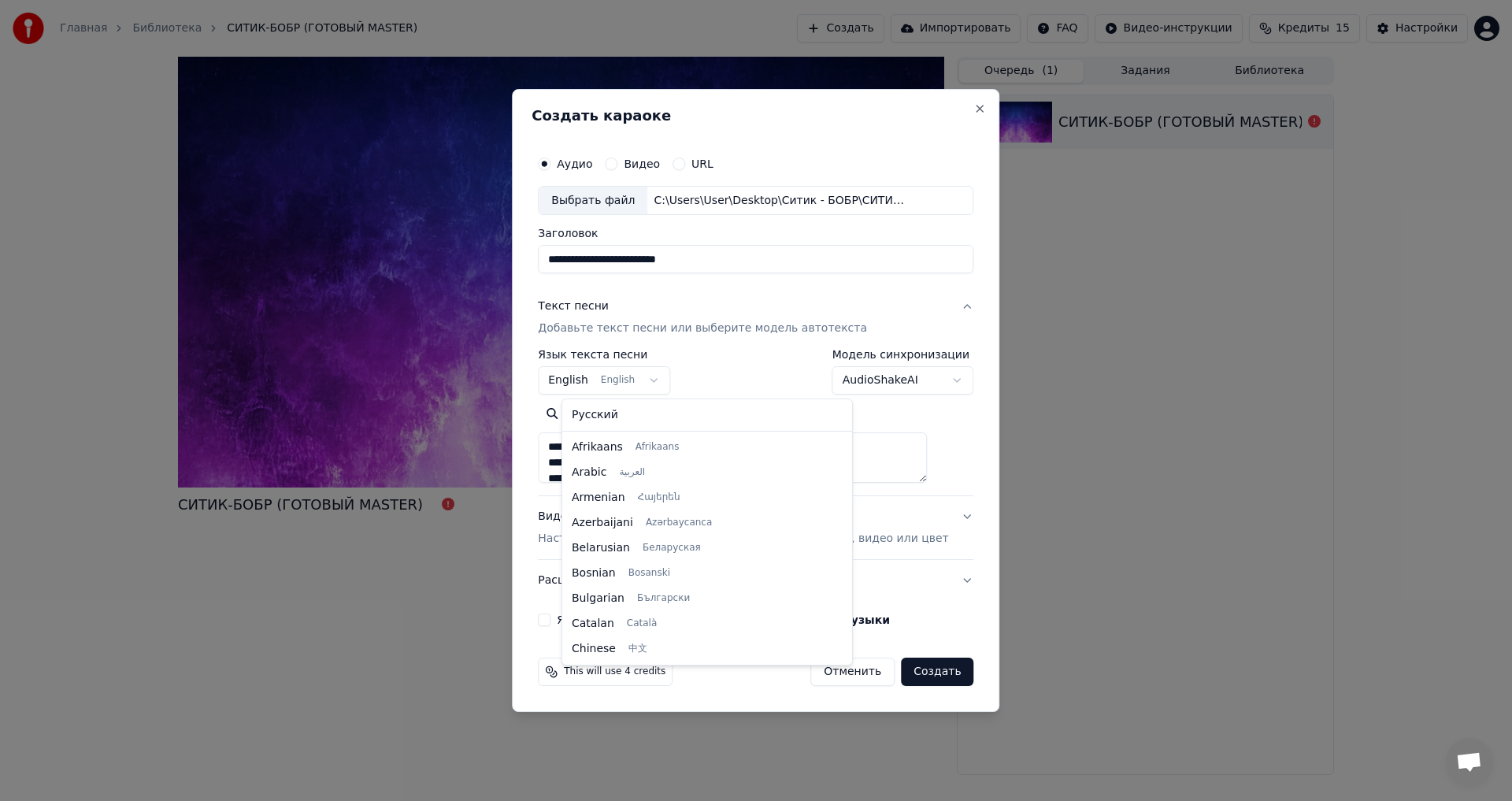
scroll to position [126, 0]
select select "**"
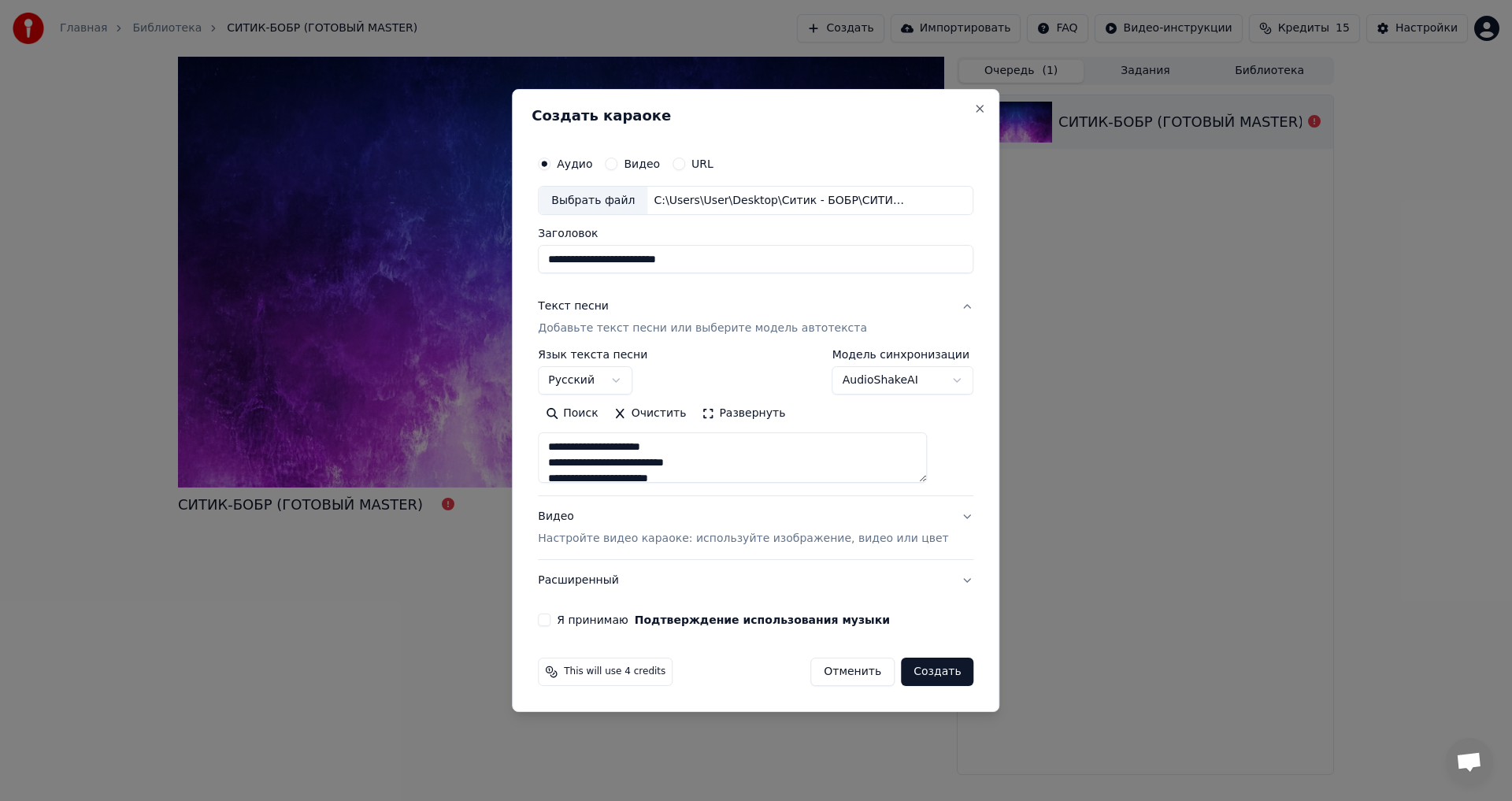
click at [550, 621] on button "Я принимаю Подтверждение использования музыки" at bounding box center [544, 619] width 12 height 12
click at [926, 668] on button "Создать" at bounding box center [937, 672] width 73 height 28
type textarea "**********"
select select
